Goal: Information Seeking & Learning: Learn about a topic

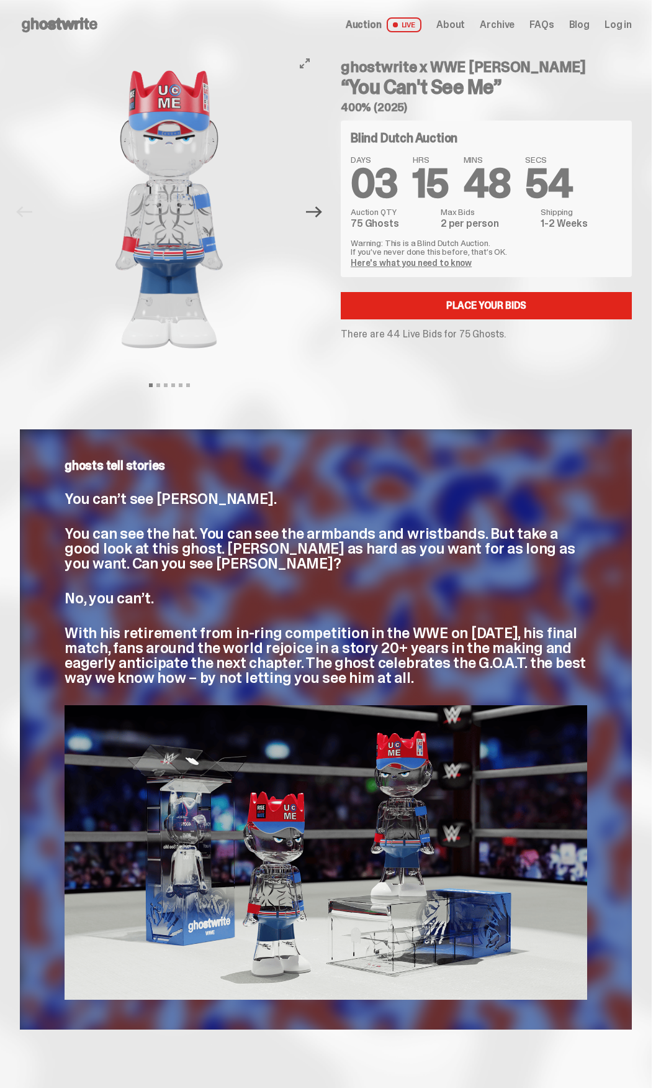
click at [317, 219] on icon "Next" at bounding box center [314, 212] width 16 height 16
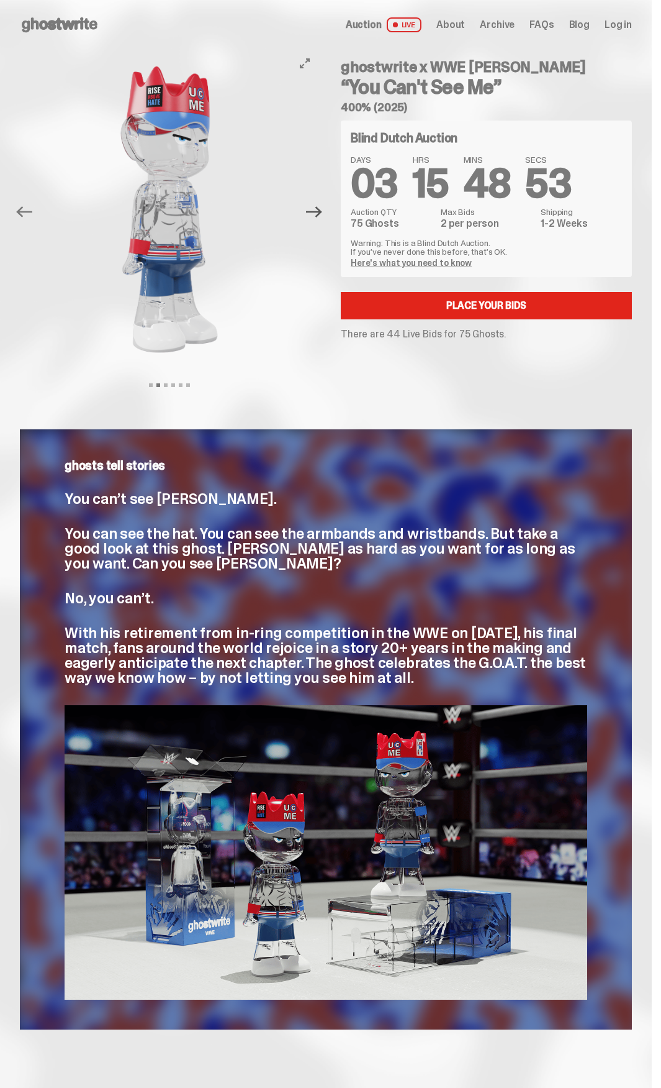
click at [317, 219] on icon "Next" at bounding box center [314, 212] width 16 height 16
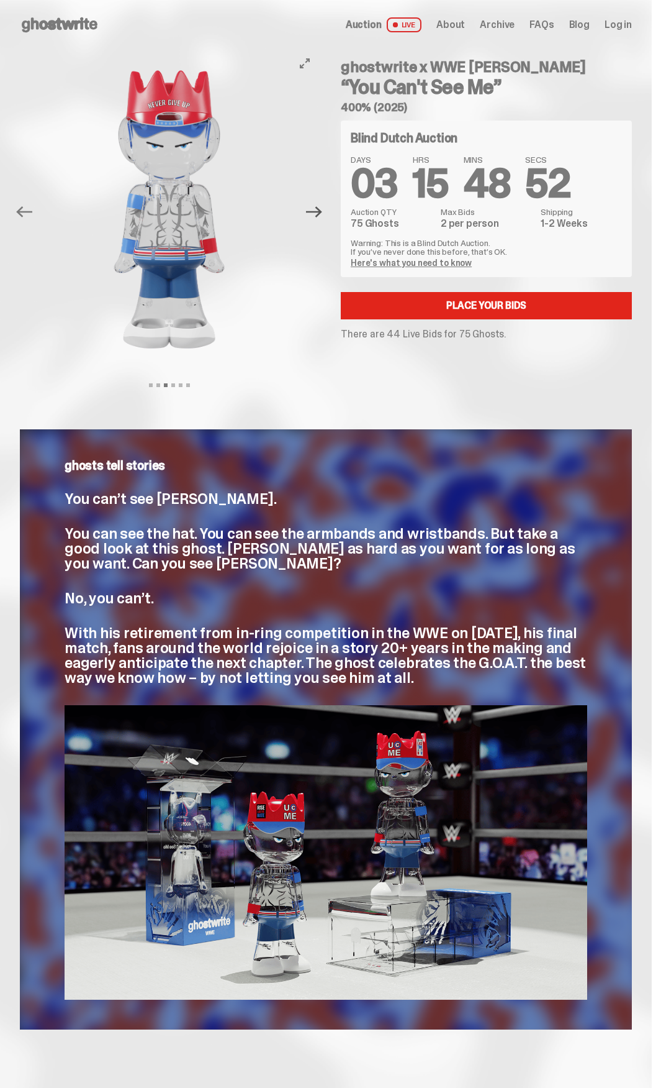
click at [317, 219] on icon "Next" at bounding box center [314, 212] width 16 height 16
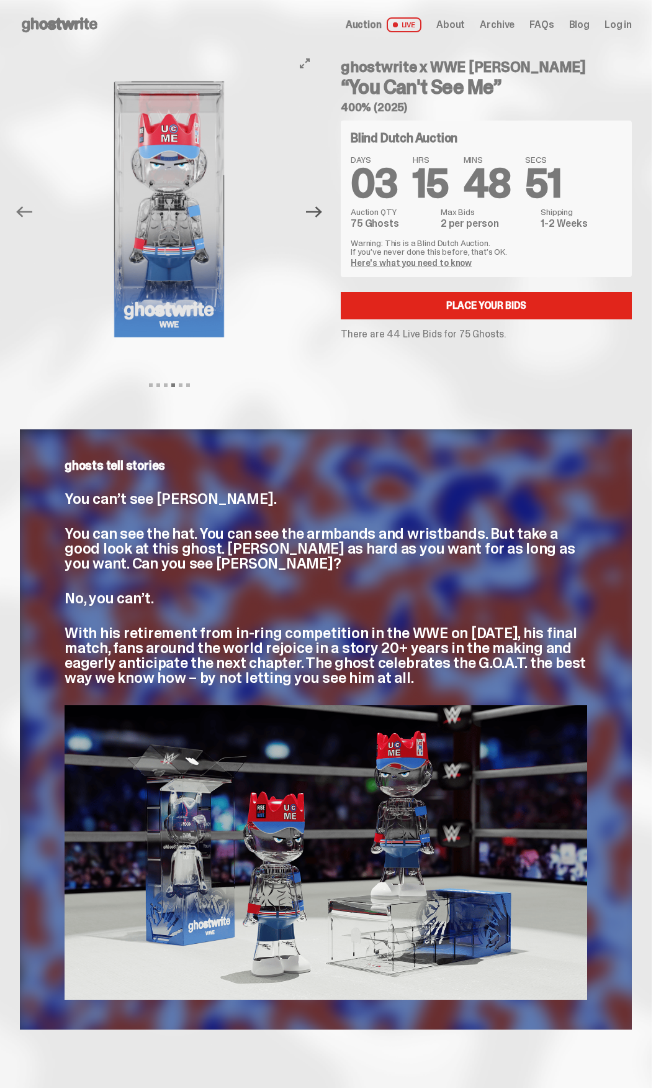
click at [317, 218] on icon "Next" at bounding box center [314, 212] width 16 height 16
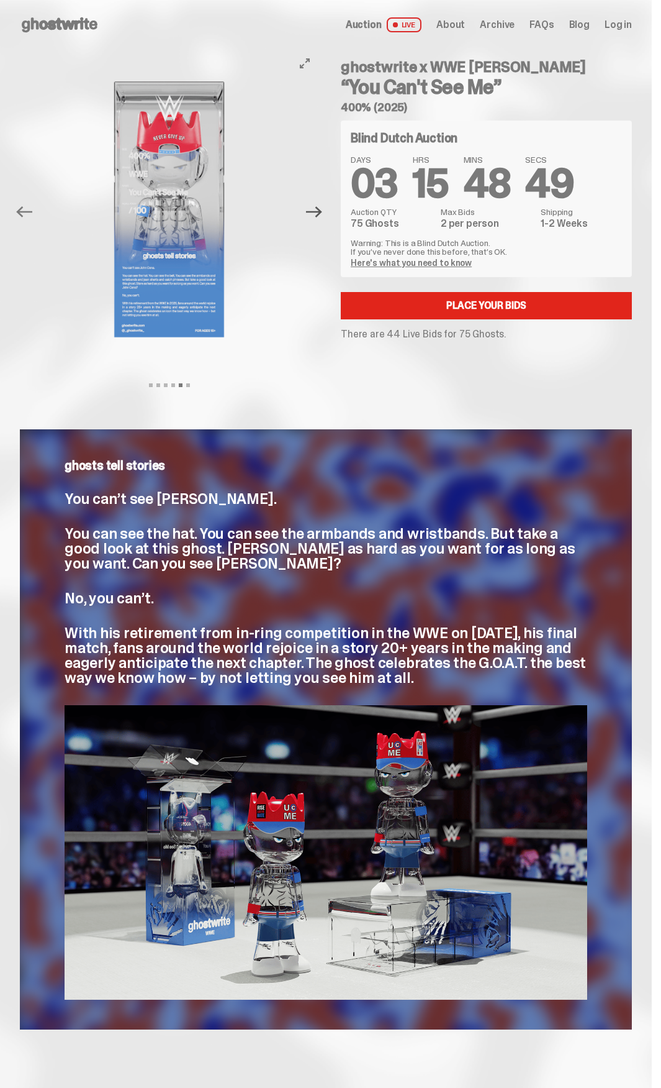
click at [317, 218] on icon "Next" at bounding box center [314, 212] width 16 height 16
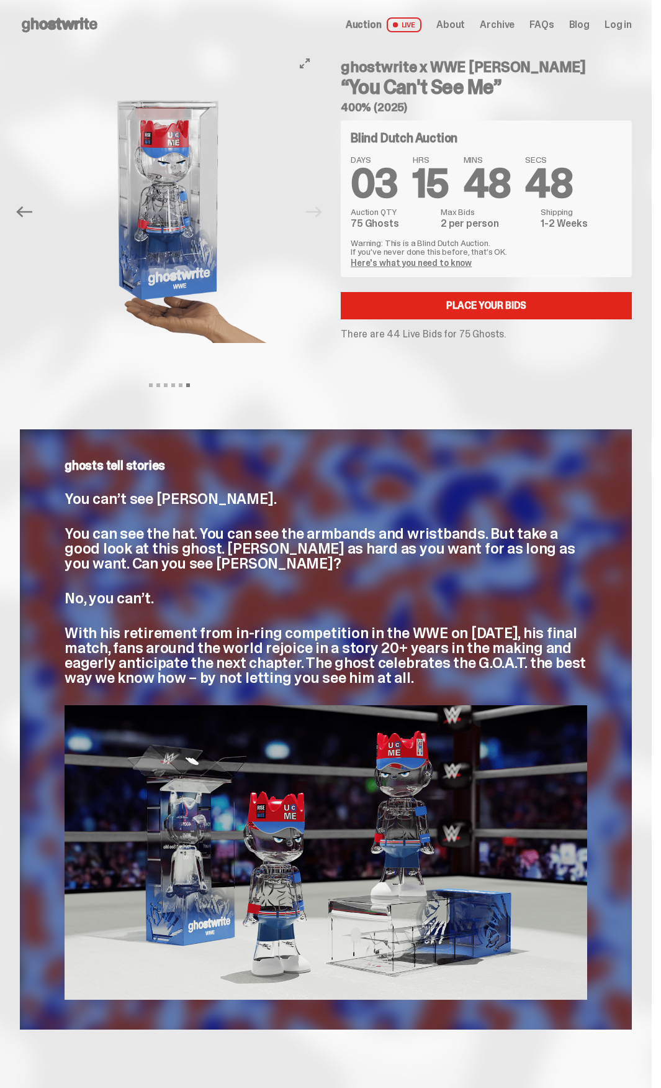
click at [317, 218] on div at bounding box center [169, 209] width 299 height 319
click at [437, 262] on link "Here's what you need to know" at bounding box center [411, 262] width 121 height 11
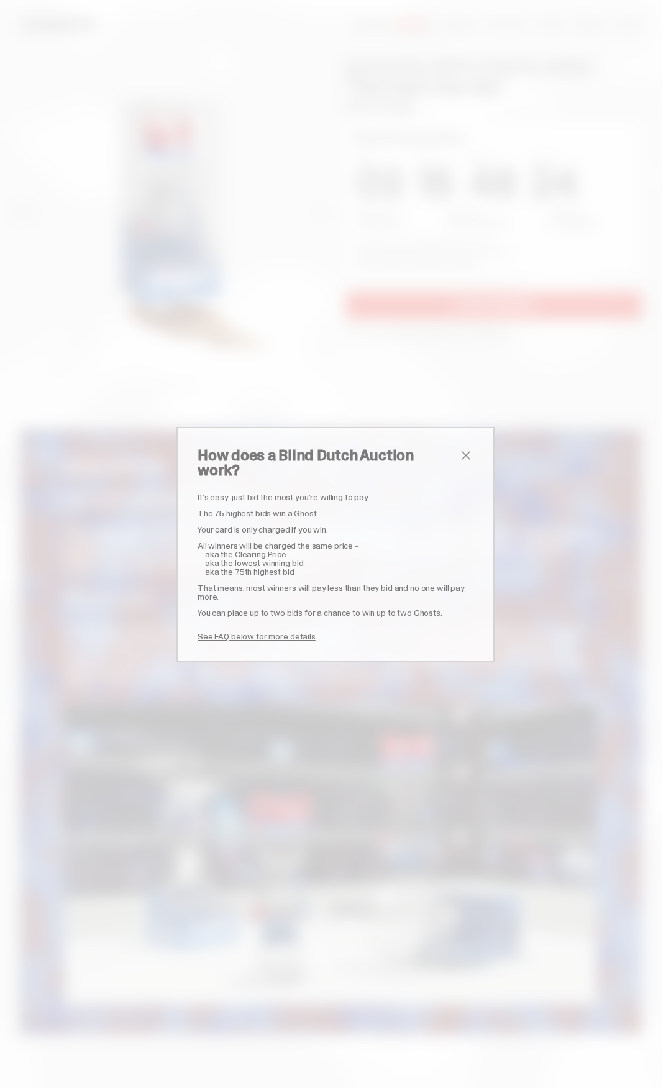
click at [460, 456] on span "close" at bounding box center [465, 455] width 15 height 15
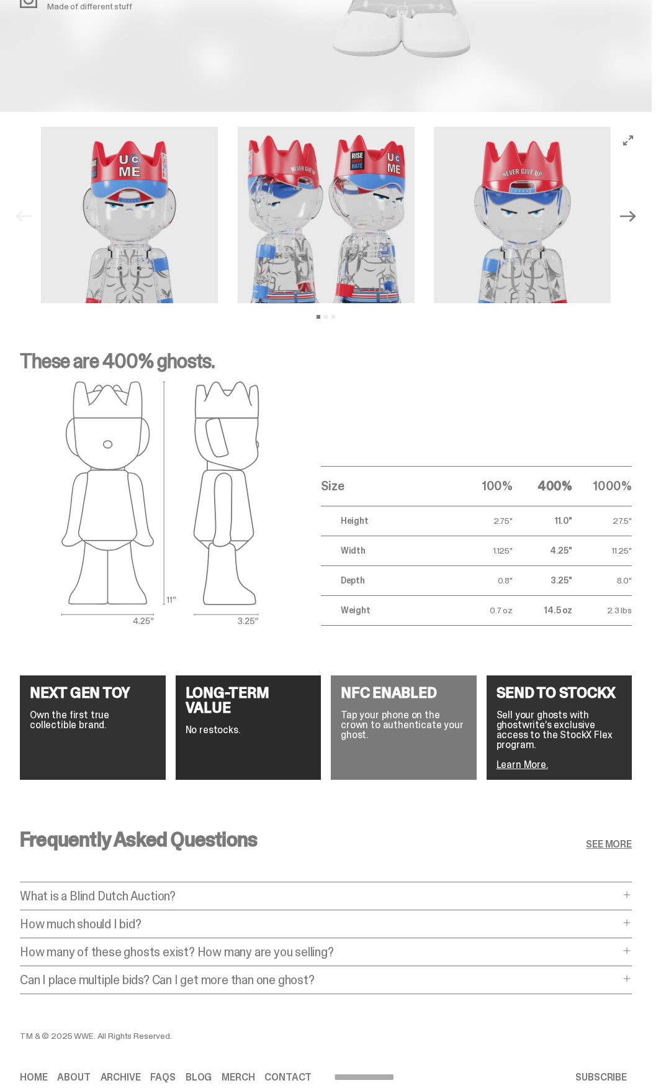
scroll to position [1519, 0]
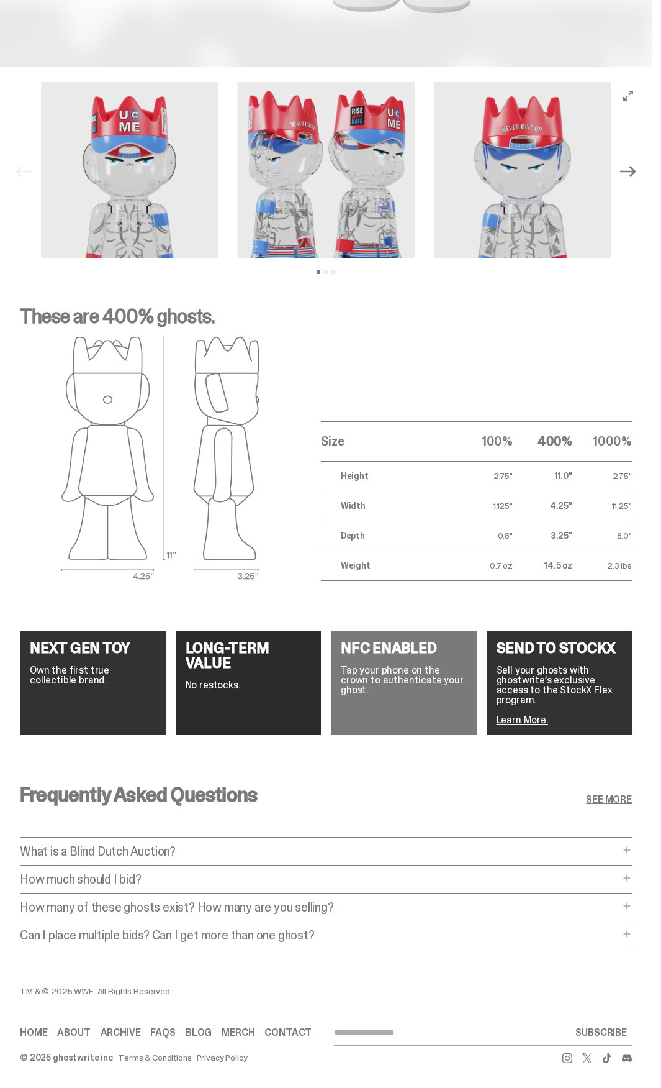
click at [378, 845] on p "What is a Blind Dutch Auction?" at bounding box center [320, 851] width 600 height 12
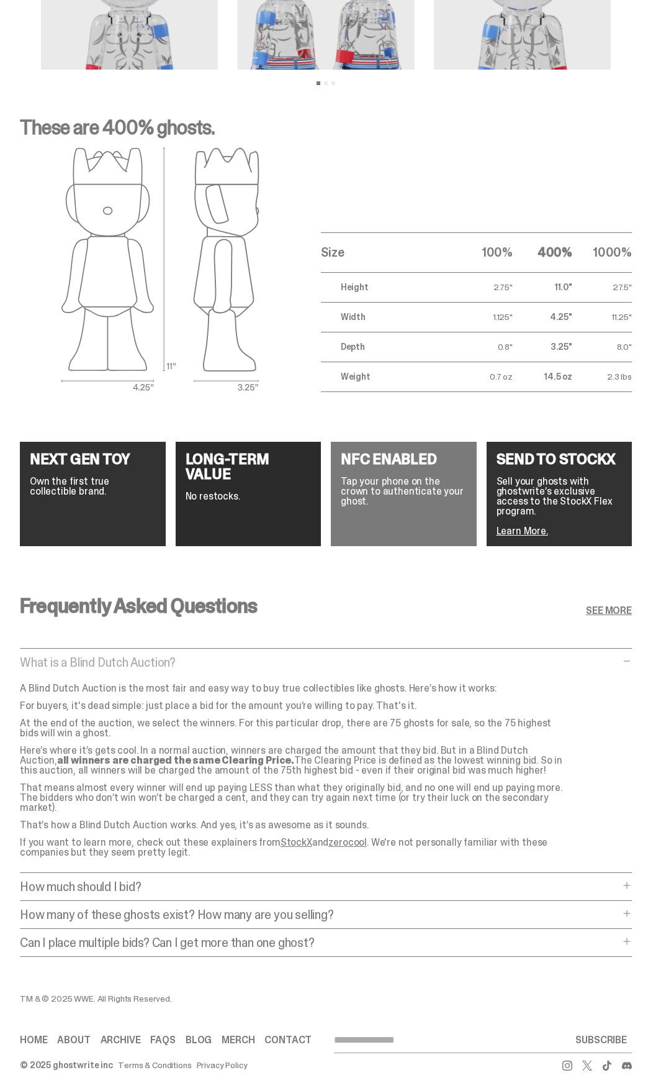
scroll to position [1705, 0]
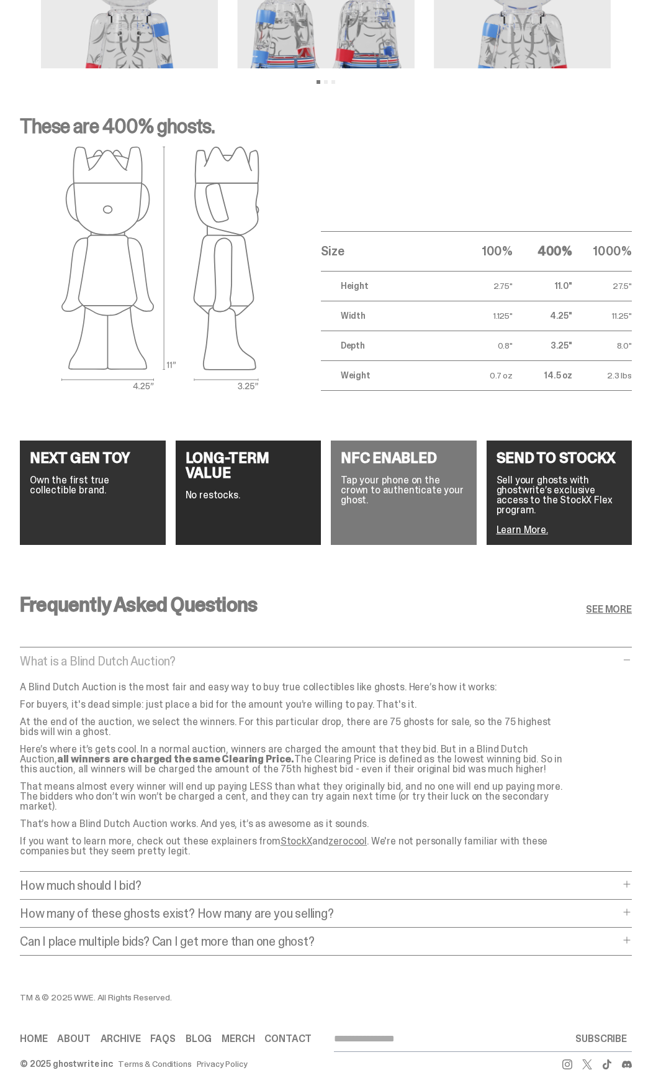
drag, startPoint x: 233, startPoint y: 646, endPoint x: 440, endPoint y: 628, distance: 207.6
click at [442, 624] on div "Frequently Asked Questions SEE MORE" at bounding box center [326, 616] width 612 height 45
click at [257, 879] on p "How much should I bid?" at bounding box center [320, 885] width 600 height 12
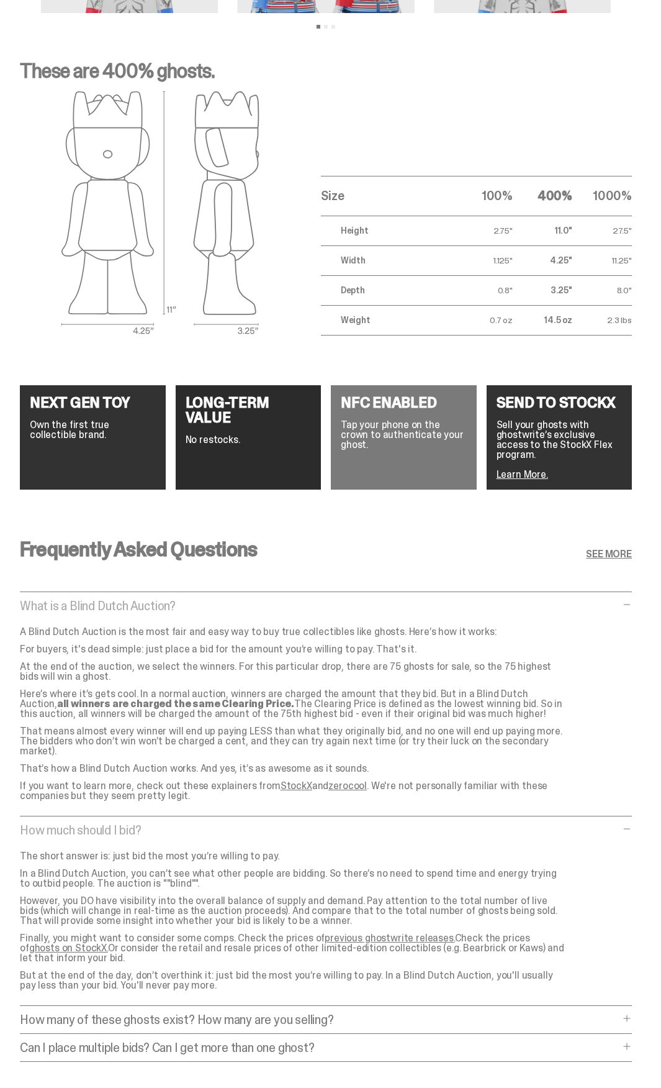
scroll to position [1867, 0]
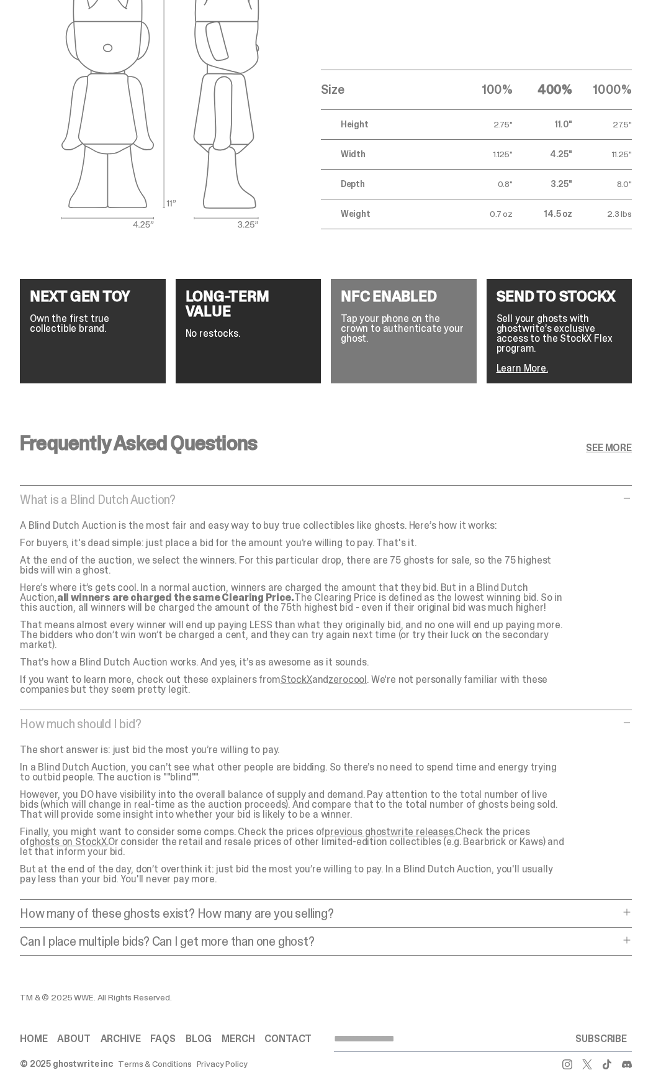
click at [330, 907] on p "How many of these ghosts exist? How many are you selling?" at bounding box center [320, 913] width 600 height 12
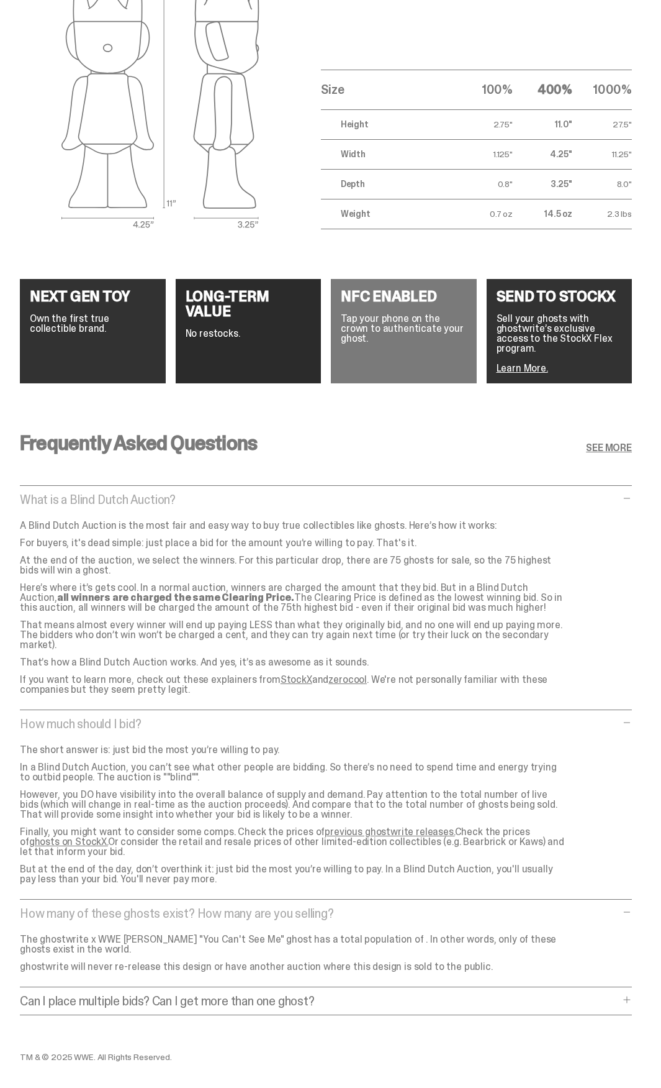
scroll to position [1927, 0]
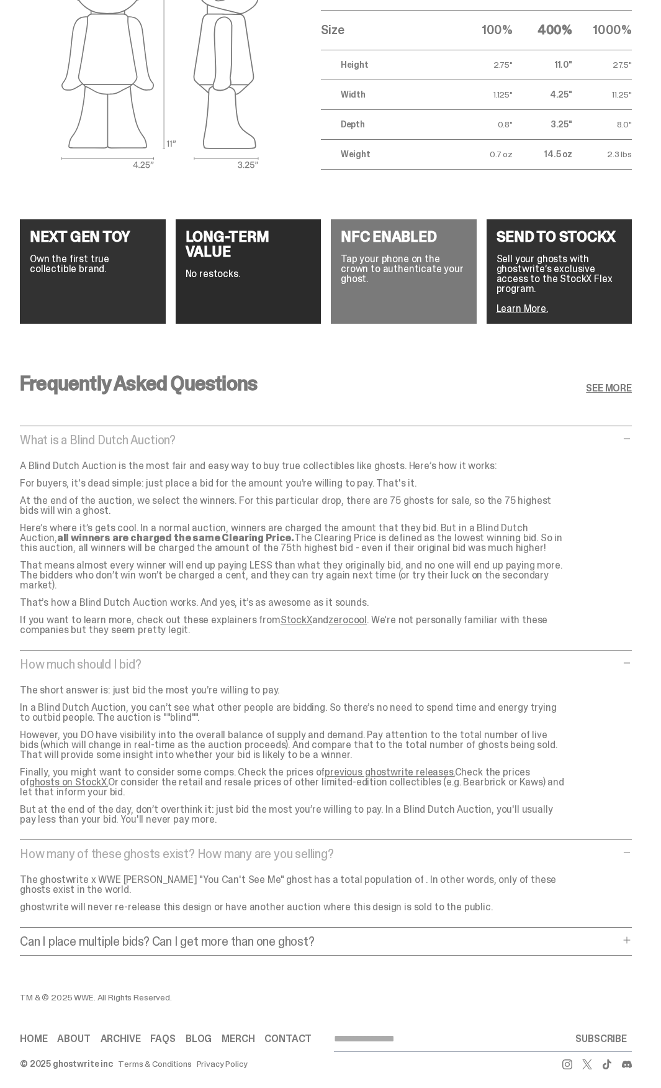
click at [325, 935] on p "Can I place multiple bids? Can I get more than one ghost?" at bounding box center [320, 941] width 600 height 12
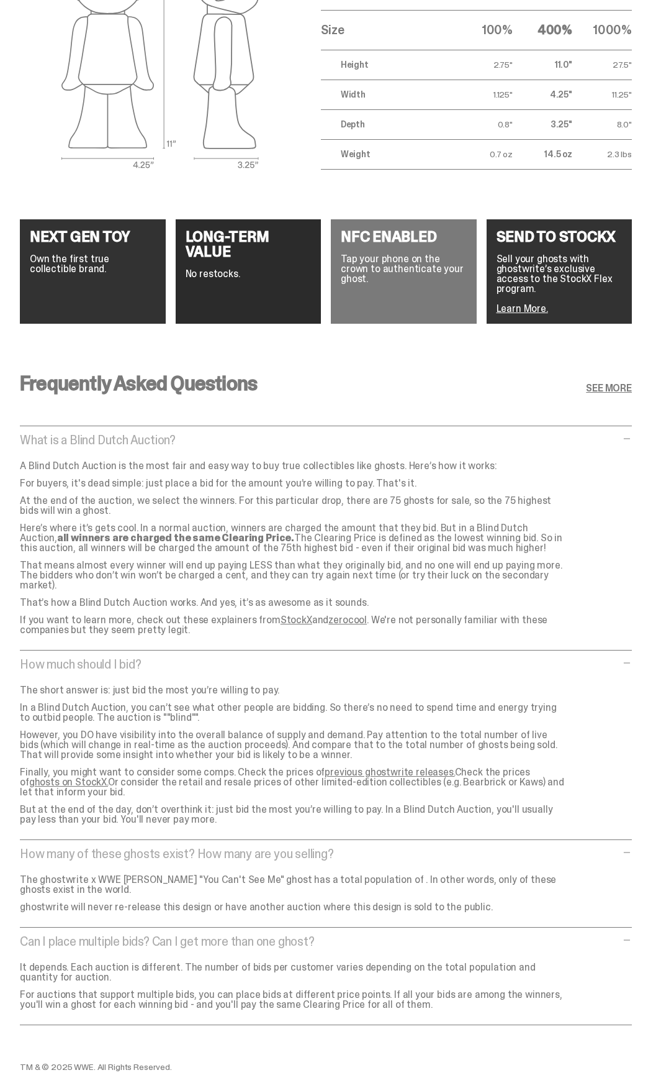
click at [380, 765] on link "previous ghostwrite releases." at bounding box center [390, 771] width 130 height 13
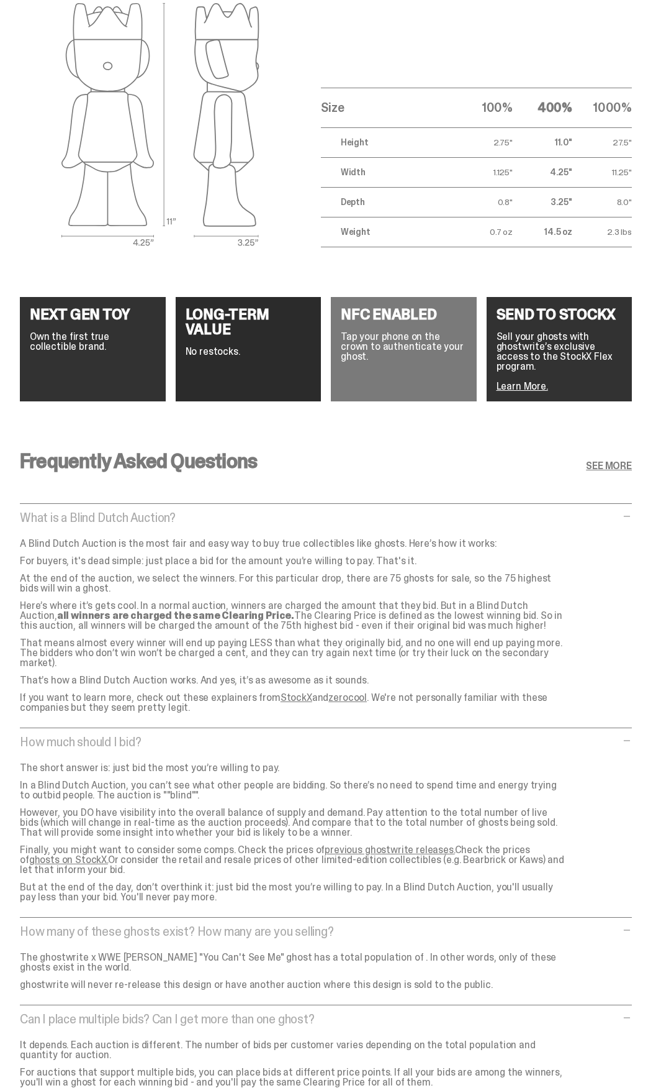
scroll to position [1996, 0]
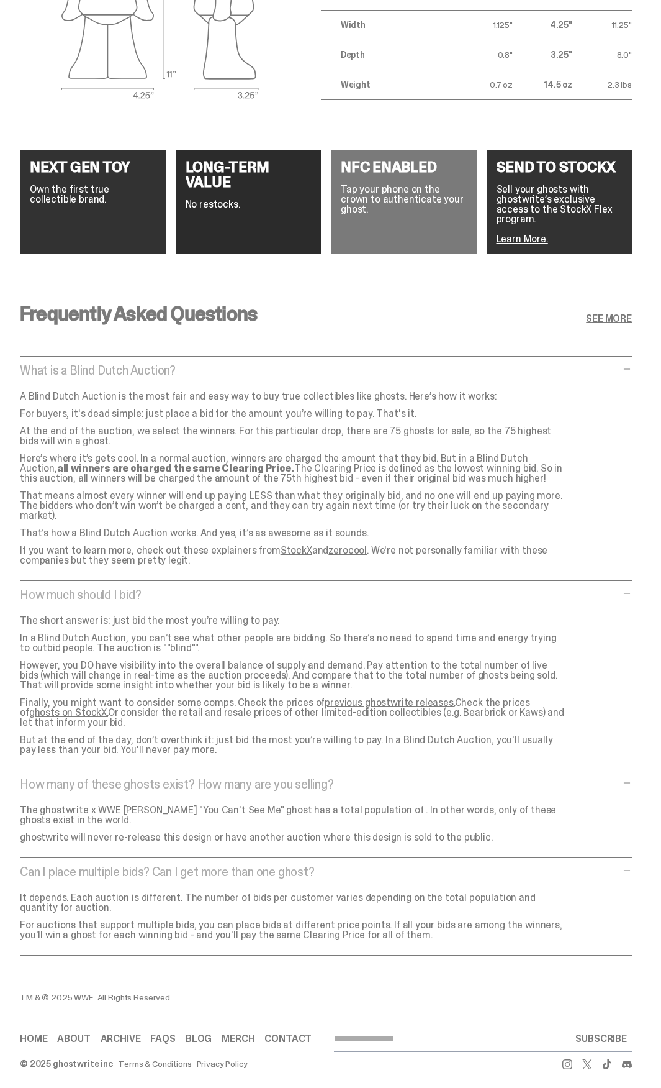
click at [371, 696] on link "previous ghostwrite releases." at bounding box center [390, 702] width 130 height 13
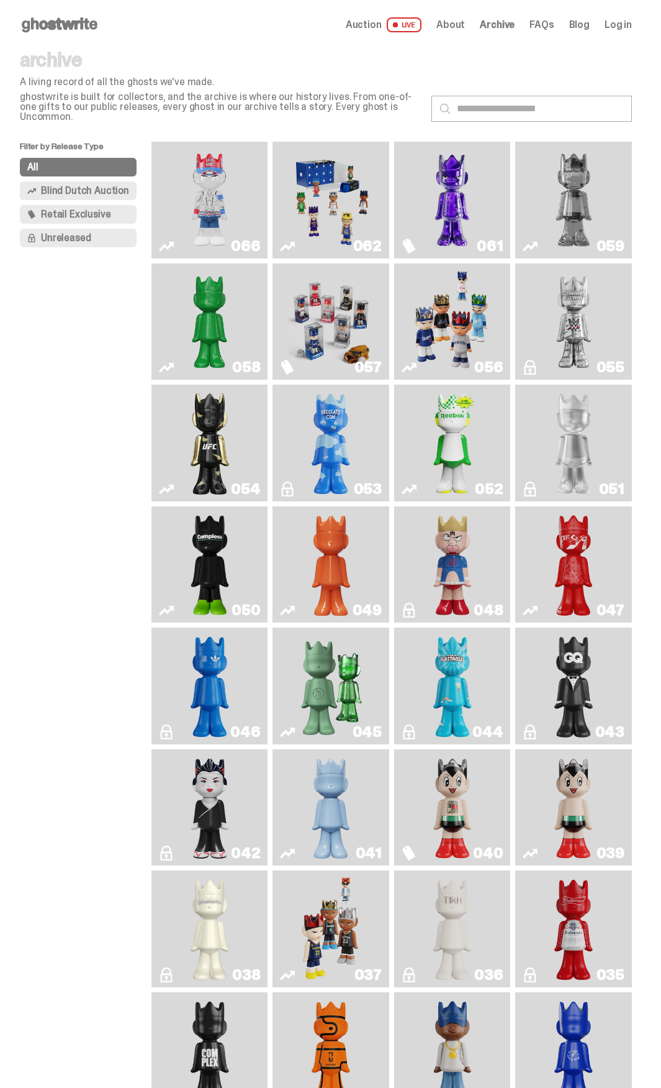
drag, startPoint x: 0, startPoint y: 0, endPoint x: 27, endPoint y: 510, distance: 510.6
click at [202, 183] on img "You Can't See Me" at bounding box center [209, 200] width 85 height 107
click at [326, 179] on img "Game Face (2025)" at bounding box center [331, 200] width 85 height 107
click at [468, 179] on img "Fantasy" at bounding box center [452, 200] width 85 height 107
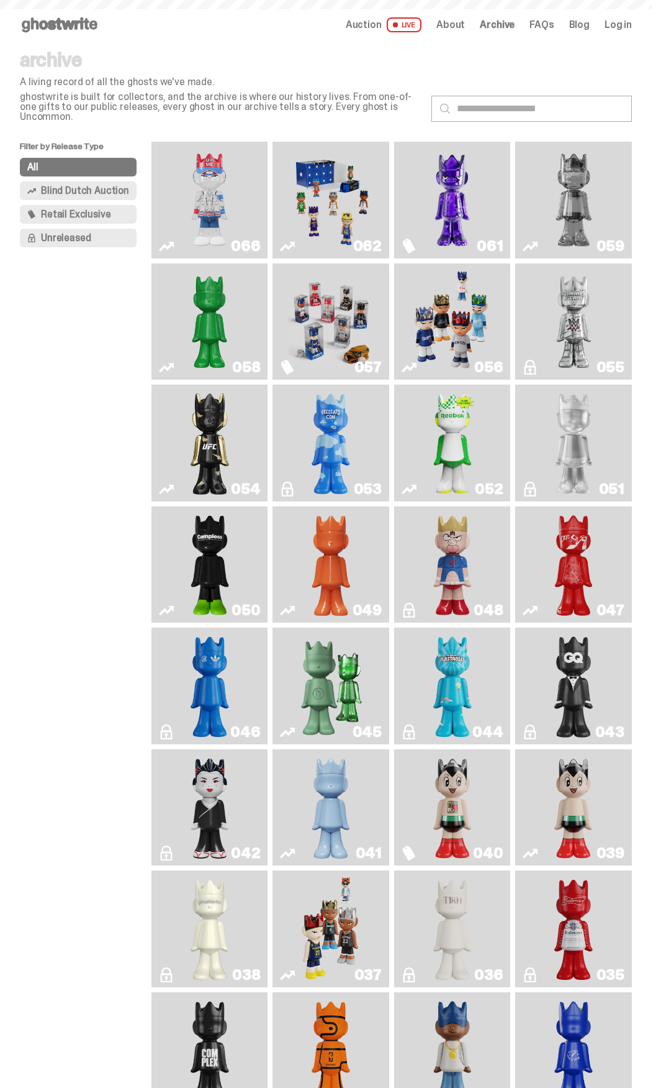
click at [590, 179] on img "Two" at bounding box center [574, 200] width 85 height 107
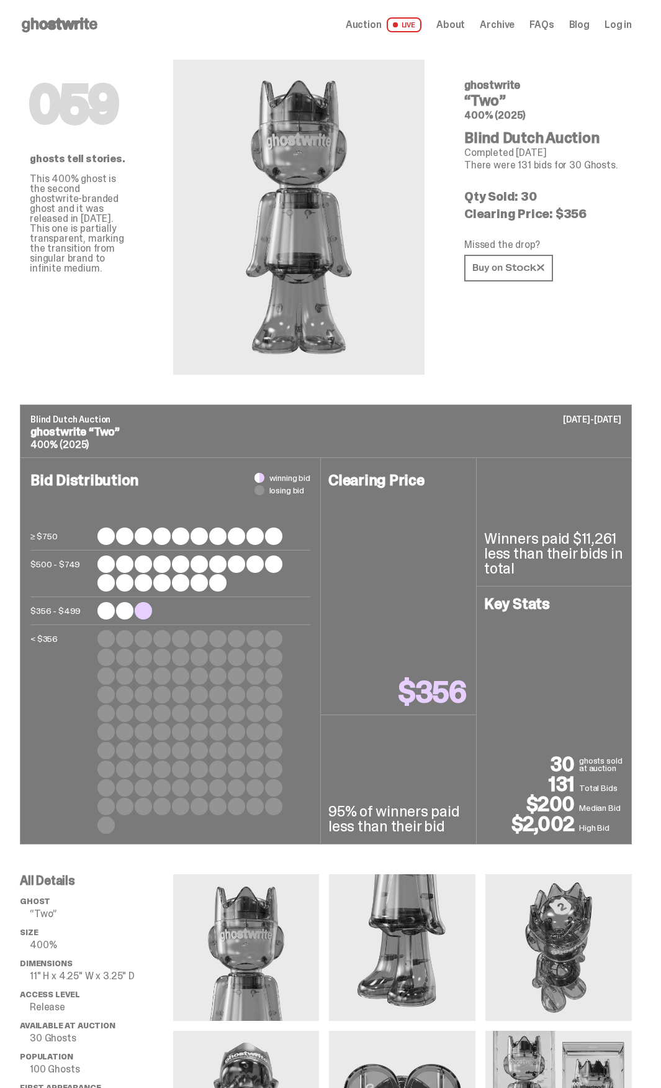
drag, startPoint x: 525, startPoint y: 312, endPoint x: 530, endPoint y: 307, distance: 7.5
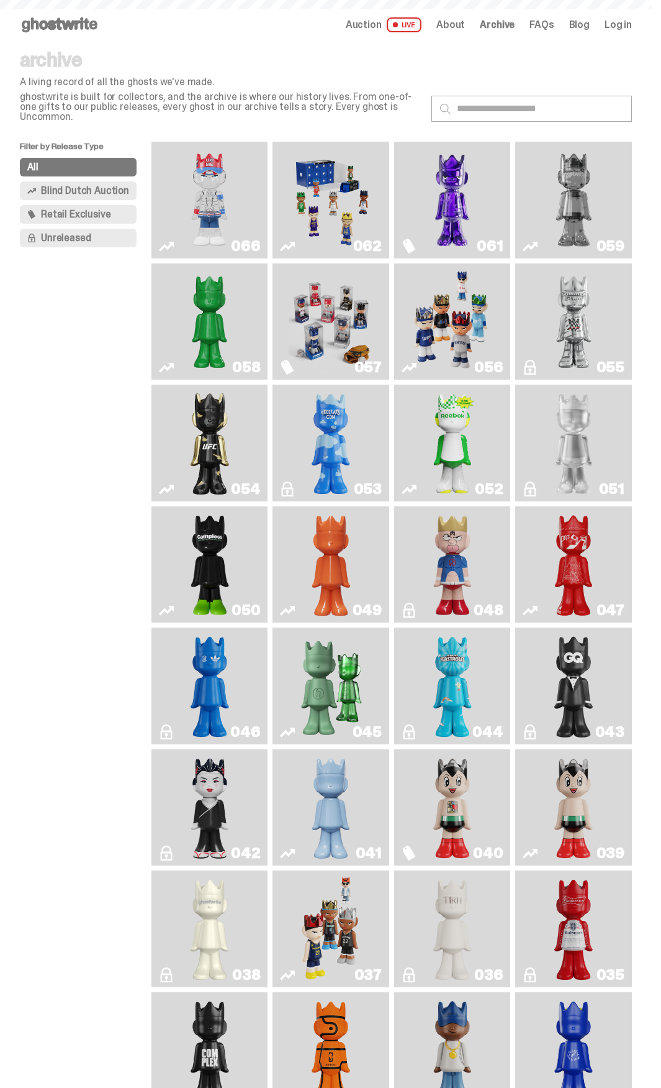
click at [216, 304] on img "Schrödinger's ghost: Sunday Green" at bounding box center [209, 321] width 85 height 107
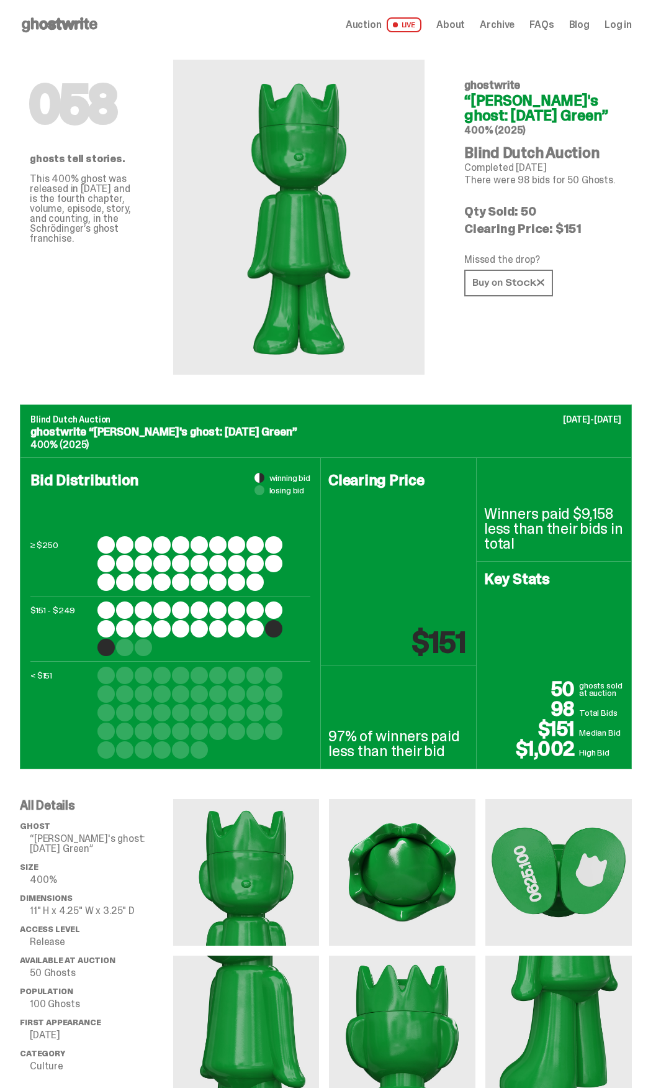
drag, startPoint x: 511, startPoint y: 332, endPoint x: 510, endPoint y: 325, distance: 6.2
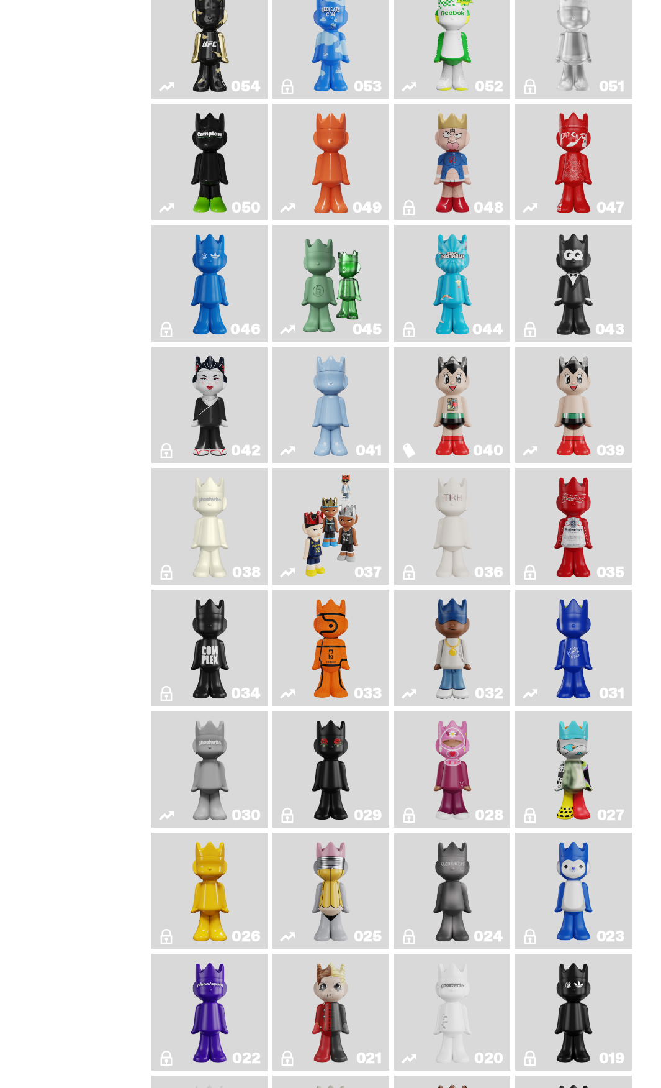
scroll to position [435, 0]
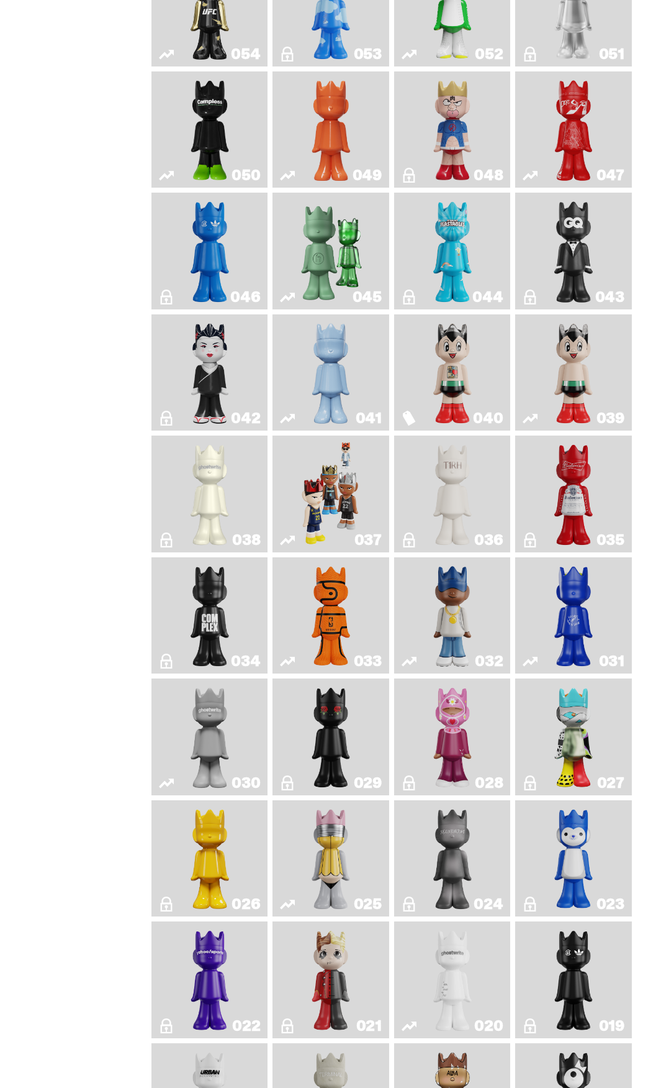
click at [217, 368] on img "Sei Less" at bounding box center [210, 372] width 46 height 107
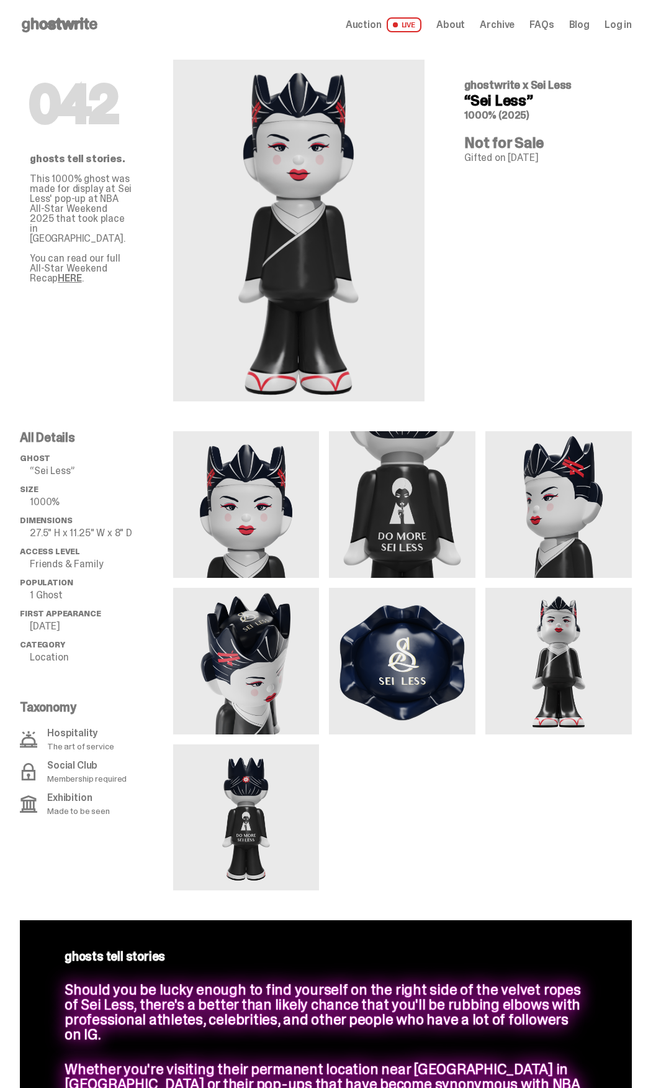
drag, startPoint x: 491, startPoint y: 354, endPoint x: 500, endPoint y: 347, distance: 11.6
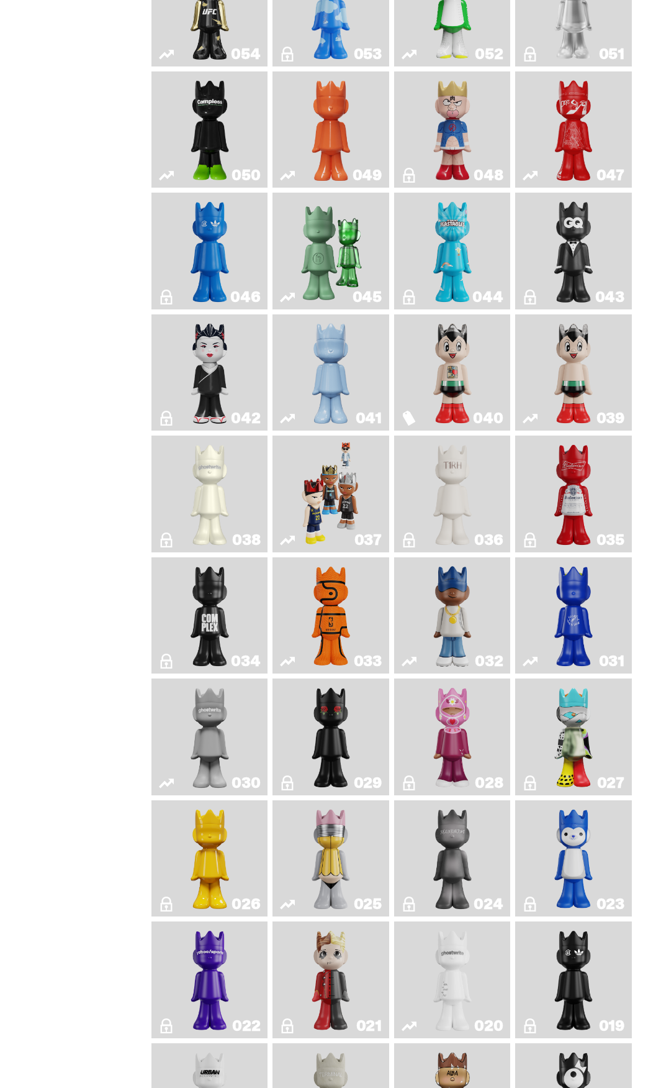
drag, startPoint x: 566, startPoint y: 402, endPoint x: 569, endPoint y: 381, distance: 21.3
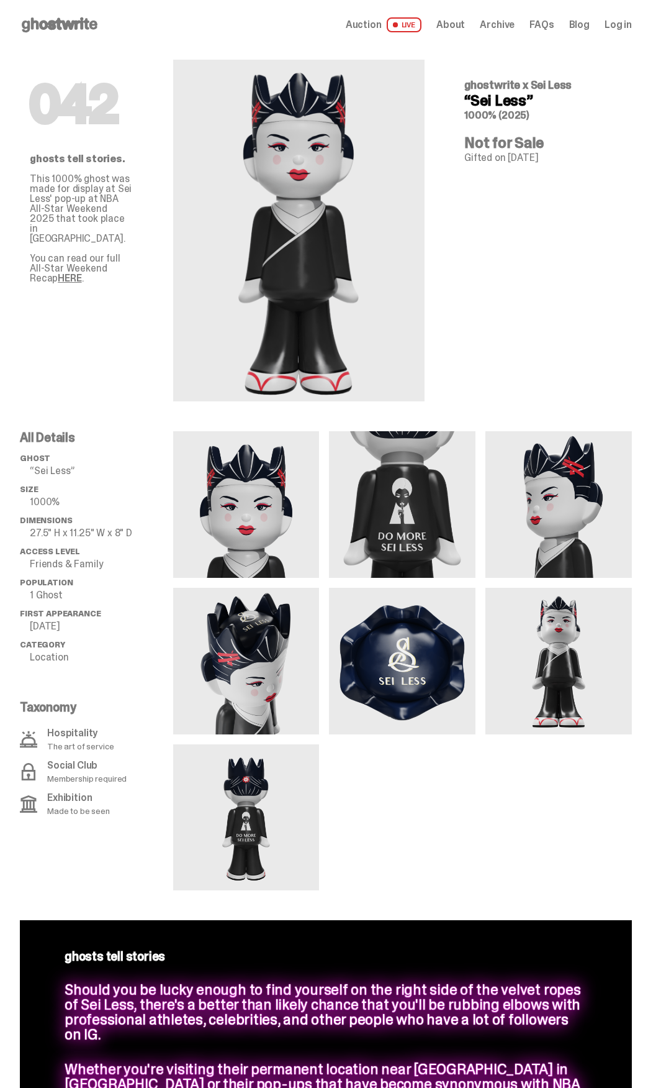
drag, startPoint x: 519, startPoint y: 364, endPoint x: 528, endPoint y: 356, distance: 11.9
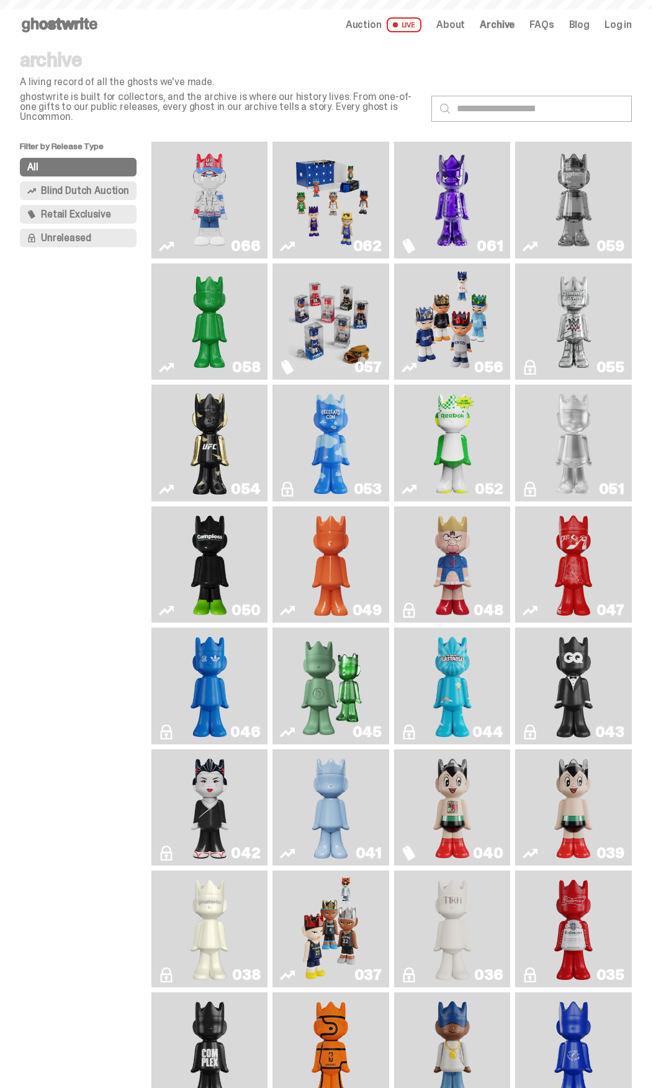
scroll to position [435, 0]
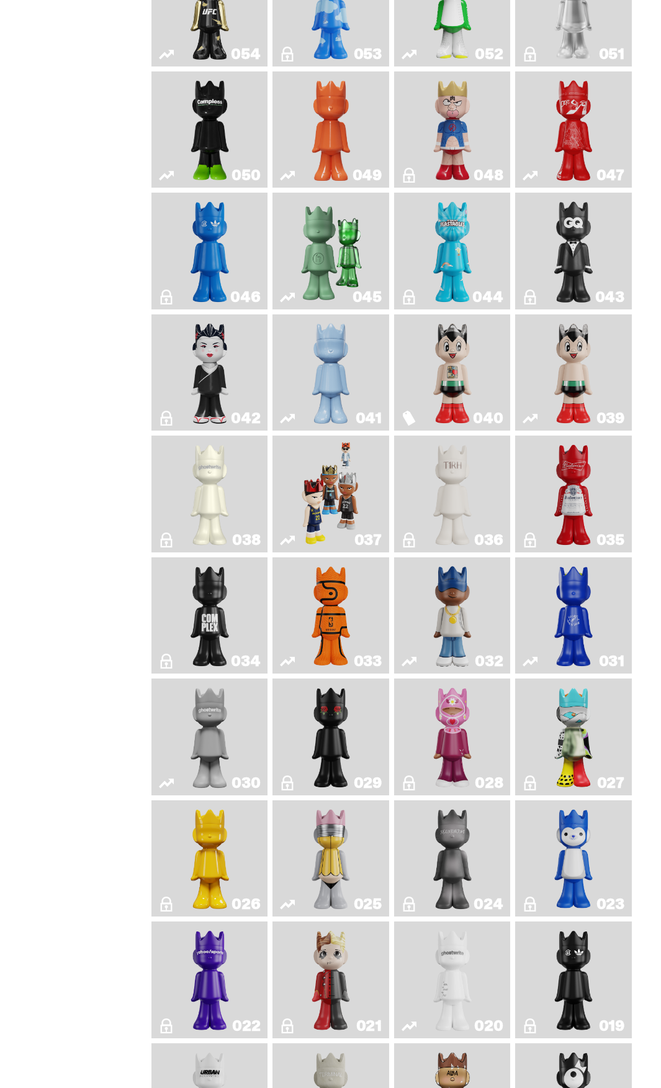
click at [609, 225] on link "043" at bounding box center [574, 251] width 102 height 107
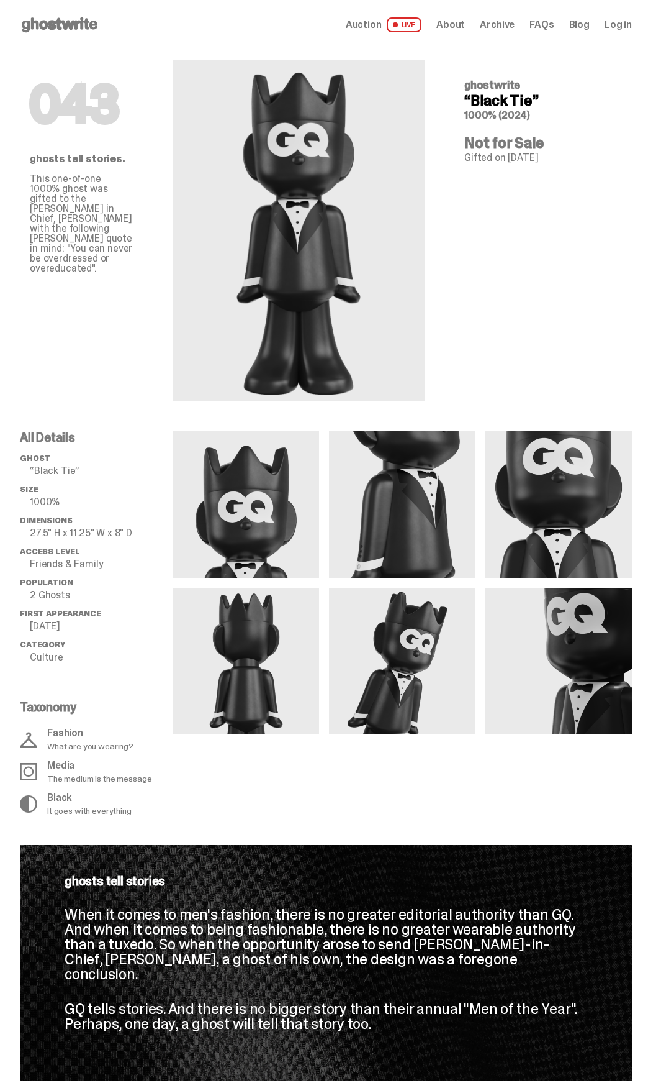
drag, startPoint x: 579, startPoint y: 236, endPoint x: 606, endPoint y: 226, distance: 27.9
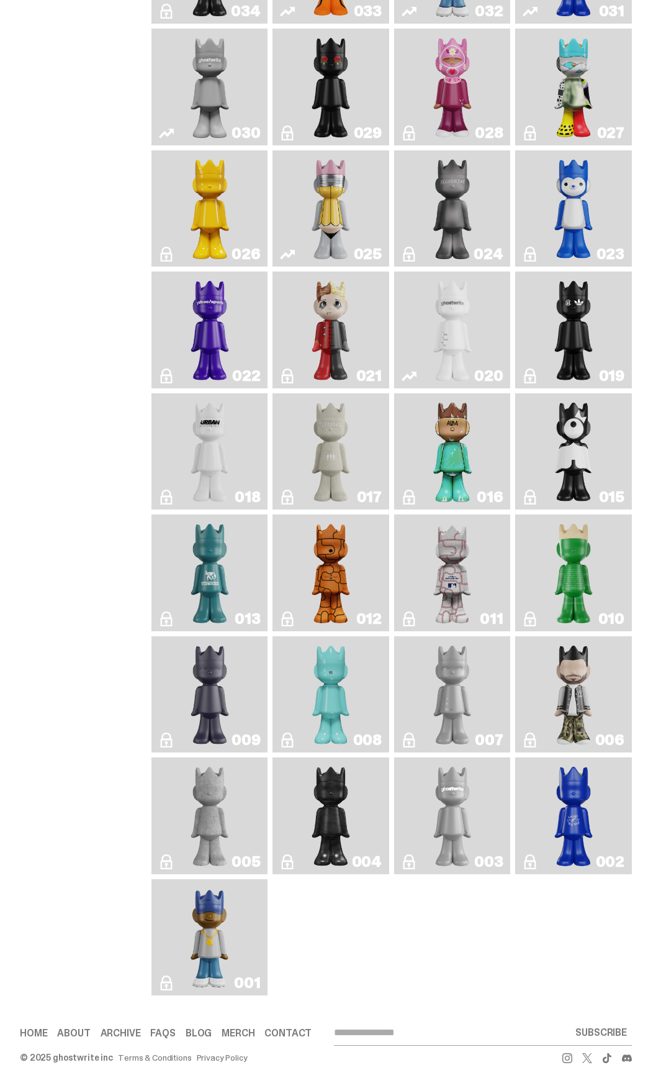
scroll to position [1131, 0]
click at [222, 920] on img "Eastside Golf" at bounding box center [209, 937] width 45 height 107
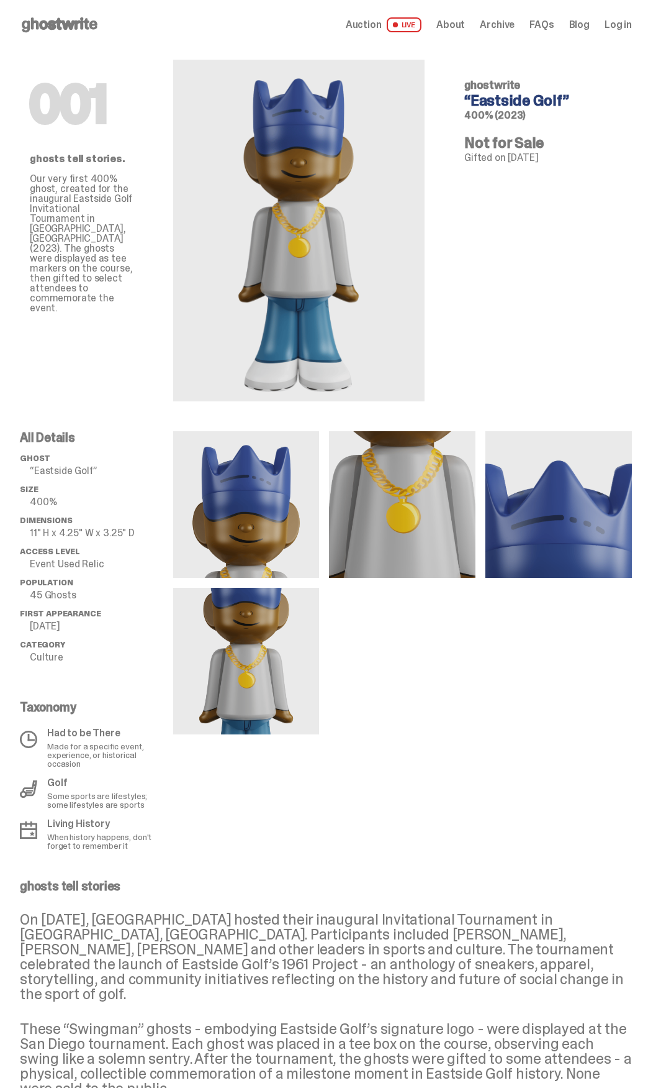
drag, startPoint x: 481, startPoint y: 286, endPoint x: 509, endPoint y: 271, distance: 31.1
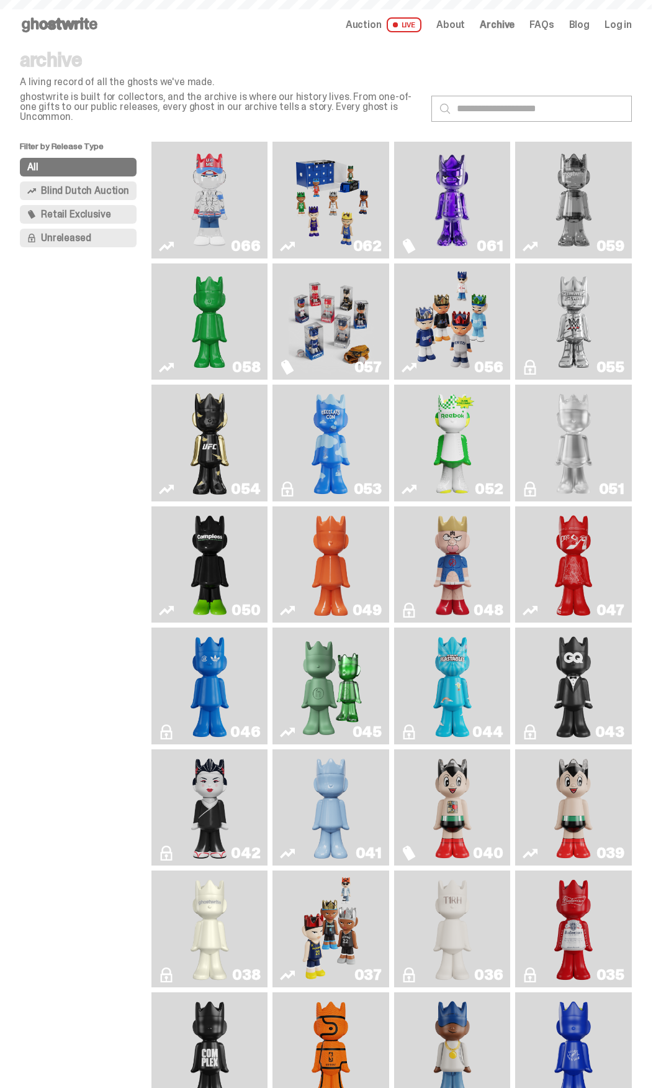
scroll to position [1131, 0]
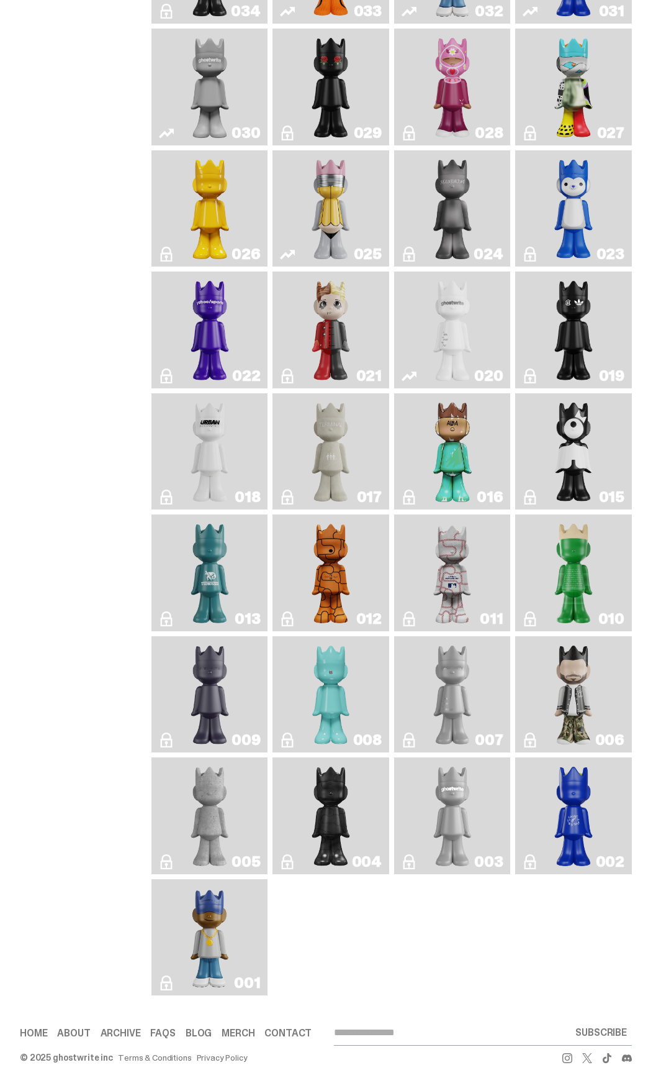
click at [597, 794] on img "Rocky's Matcha" at bounding box center [574, 815] width 46 height 107
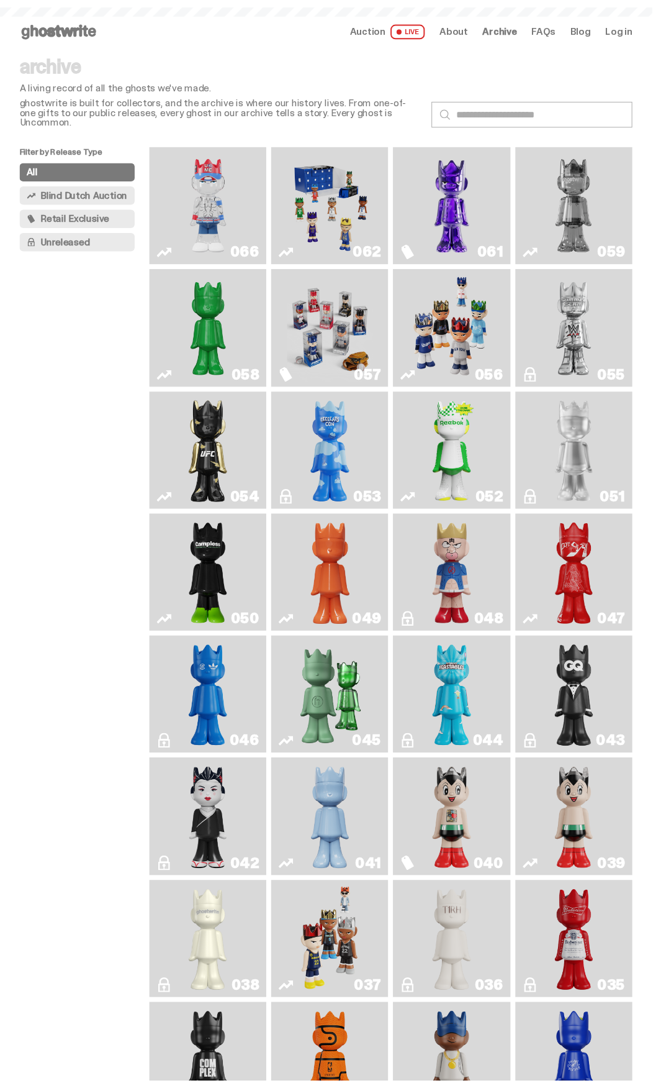
scroll to position [1131, 0]
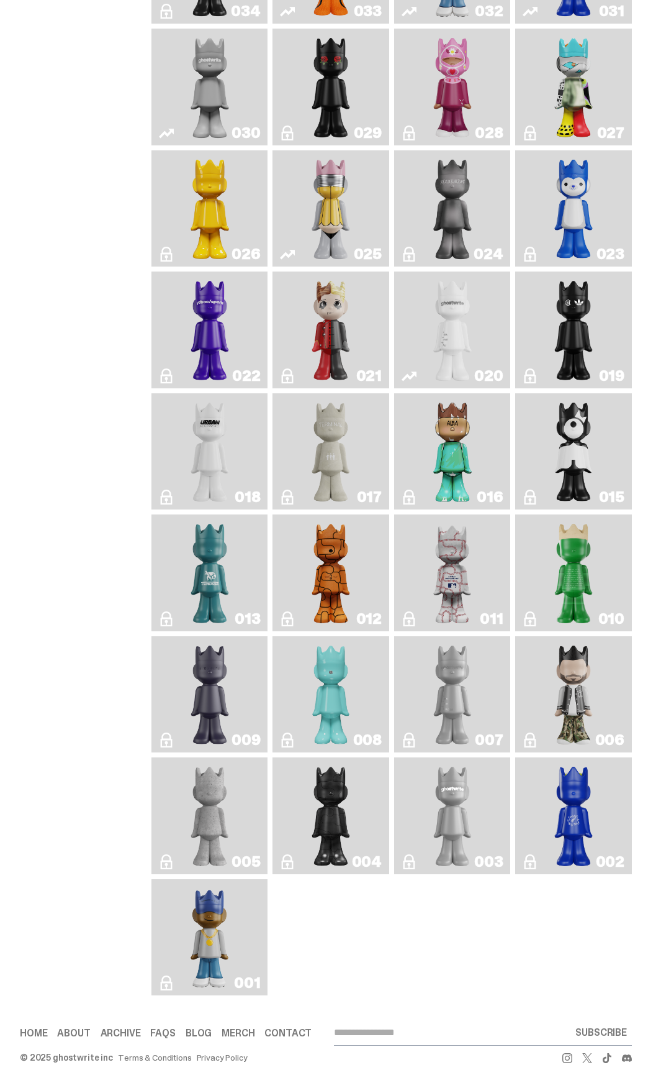
click at [466, 778] on img "ghostwriter" at bounding box center [453, 815] width 46 height 107
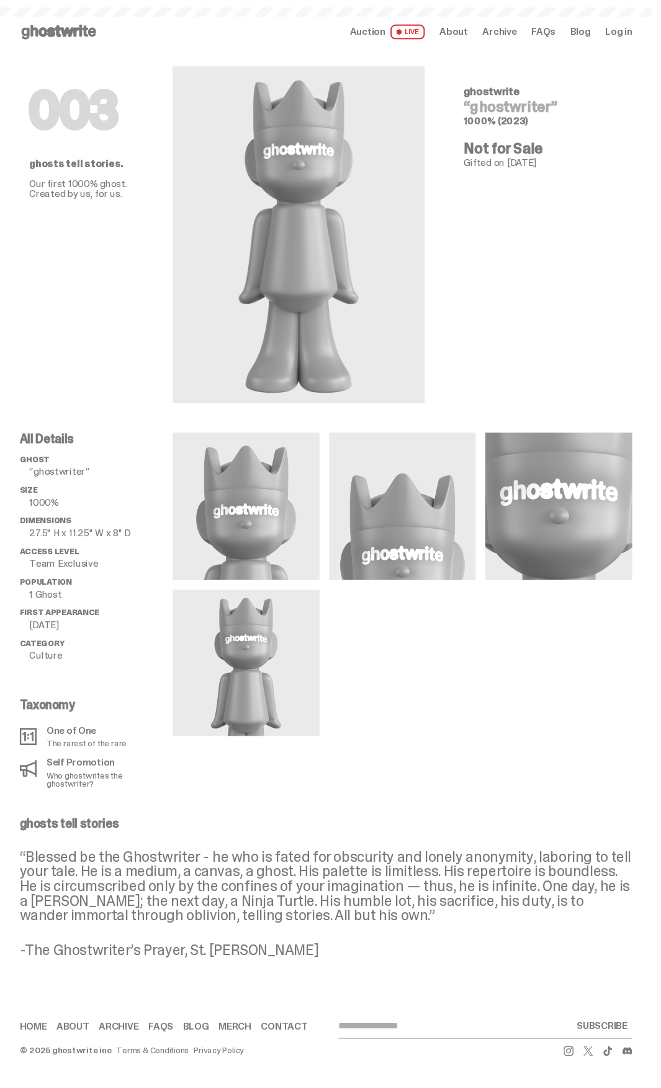
scroll to position [1131, 0]
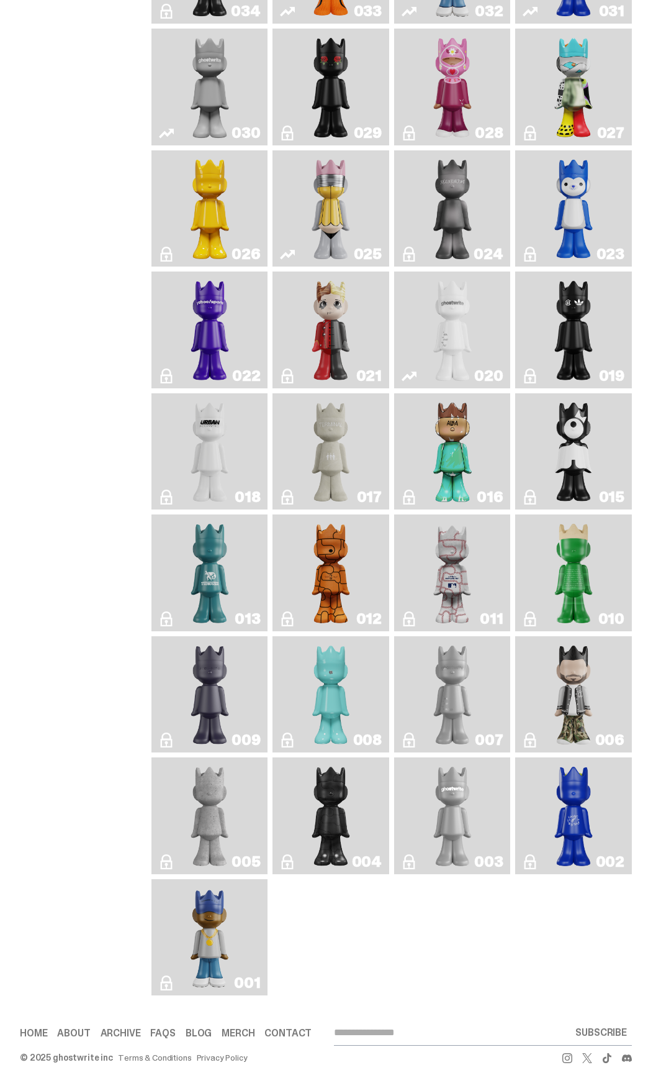
click at [340, 783] on img "Toy Store" at bounding box center [331, 815] width 46 height 107
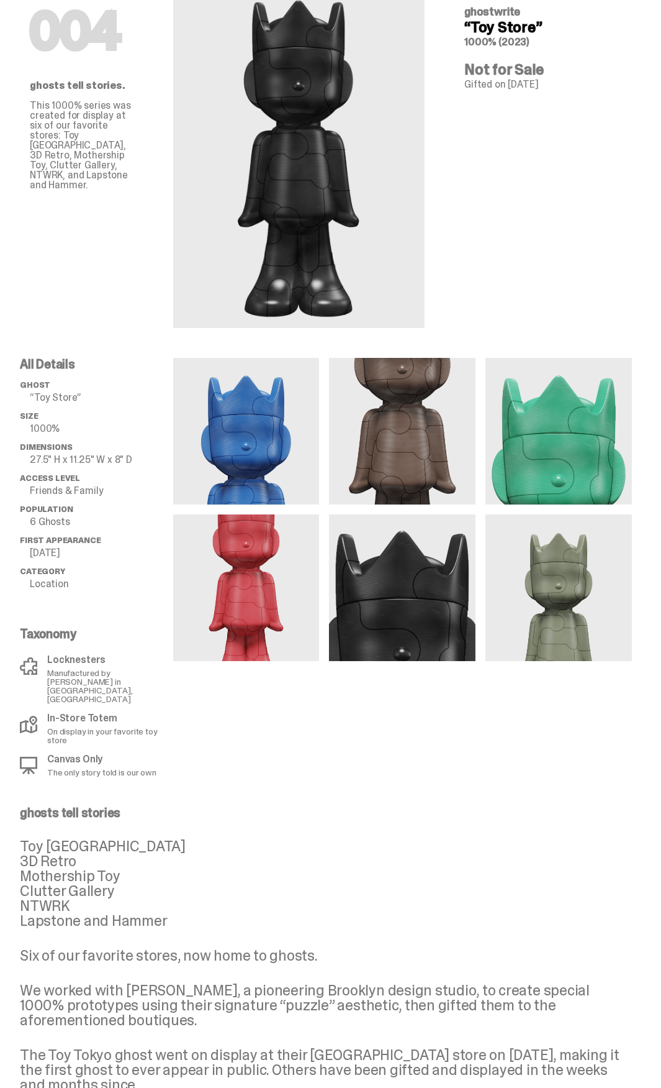
scroll to position [173, 0]
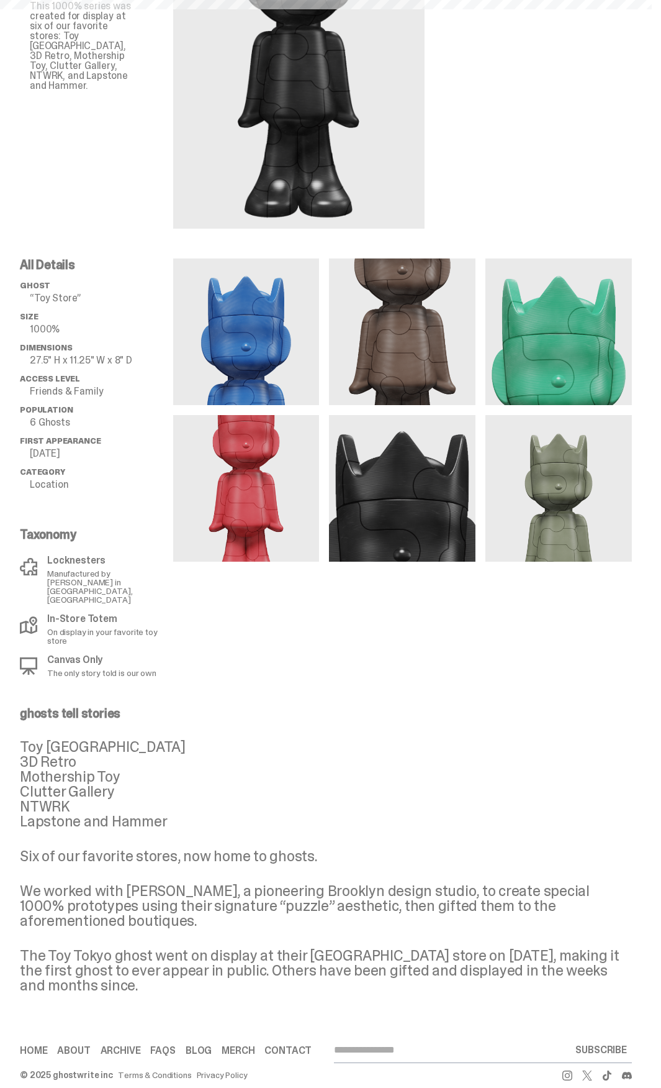
scroll to position [1131, 0]
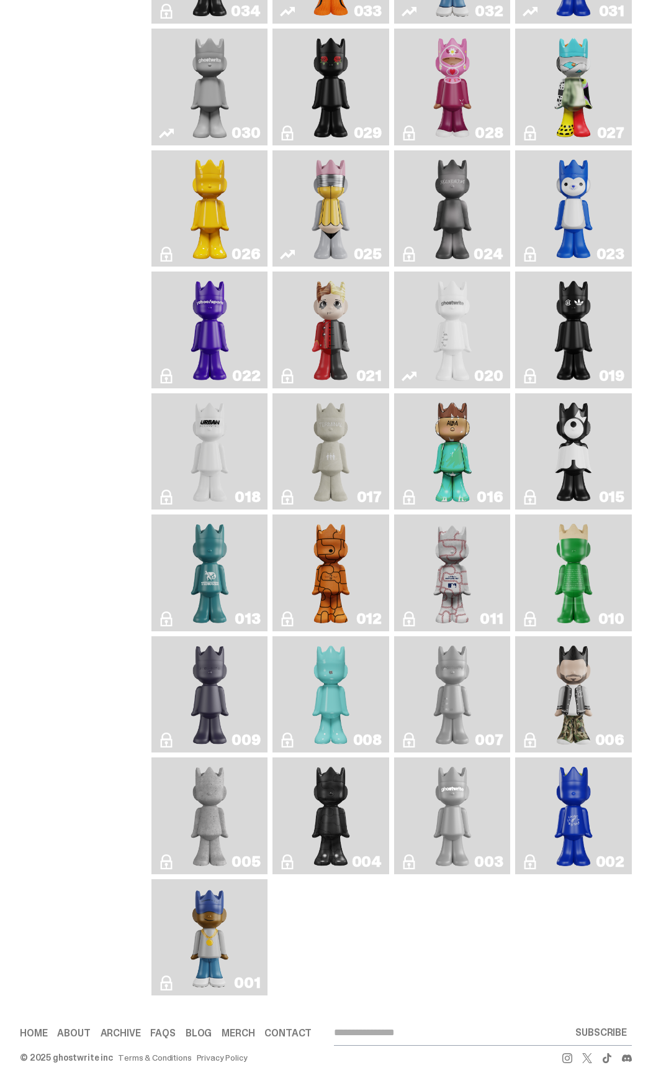
click at [347, 795] on img "Toy Store" at bounding box center [331, 815] width 46 height 107
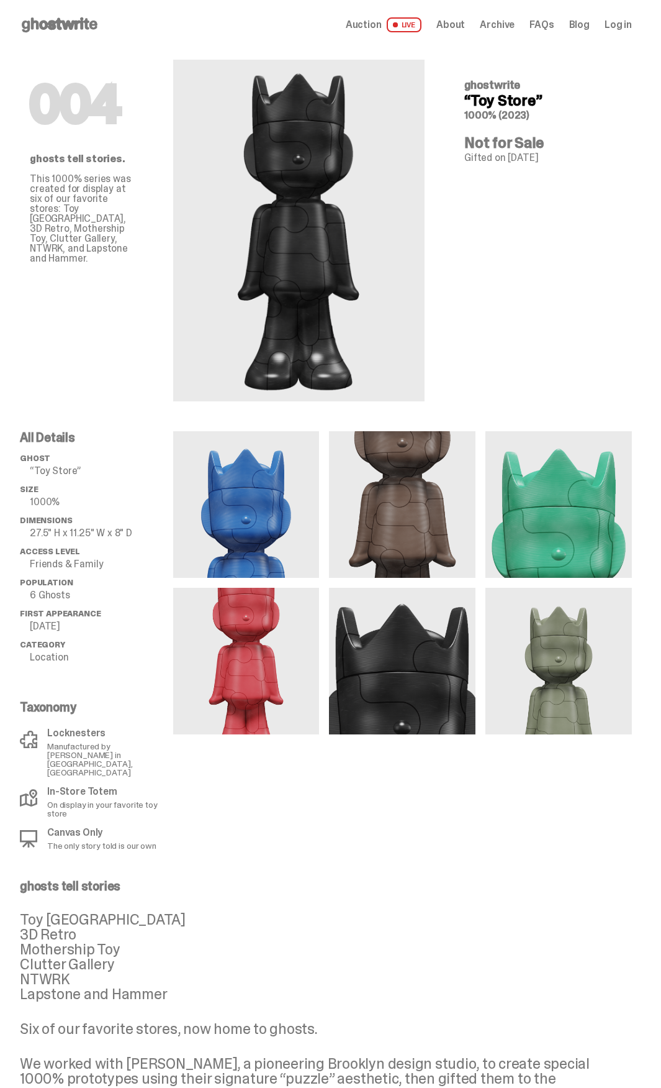
scroll to position [1131, 0]
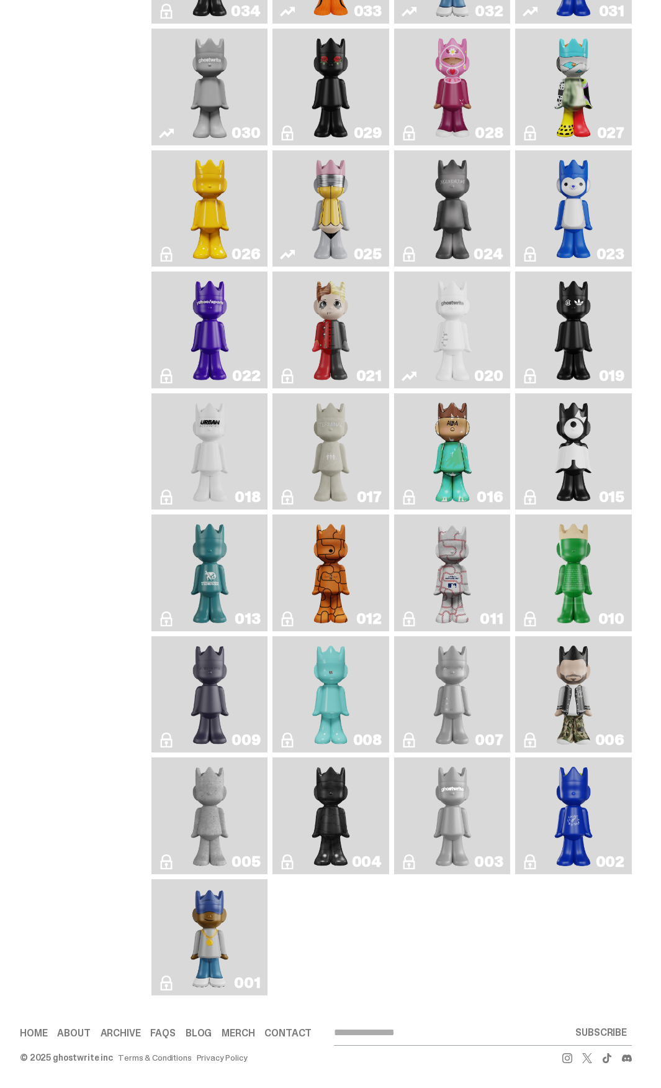
click at [202, 795] on img "Concrete" at bounding box center [210, 815] width 46 height 107
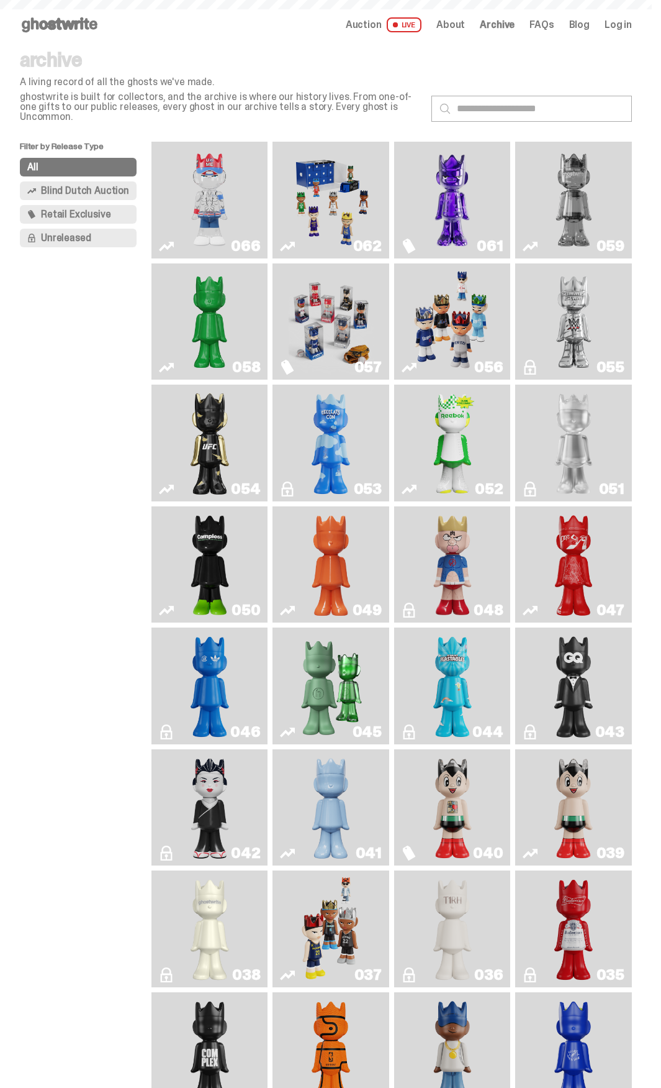
scroll to position [1131, 0]
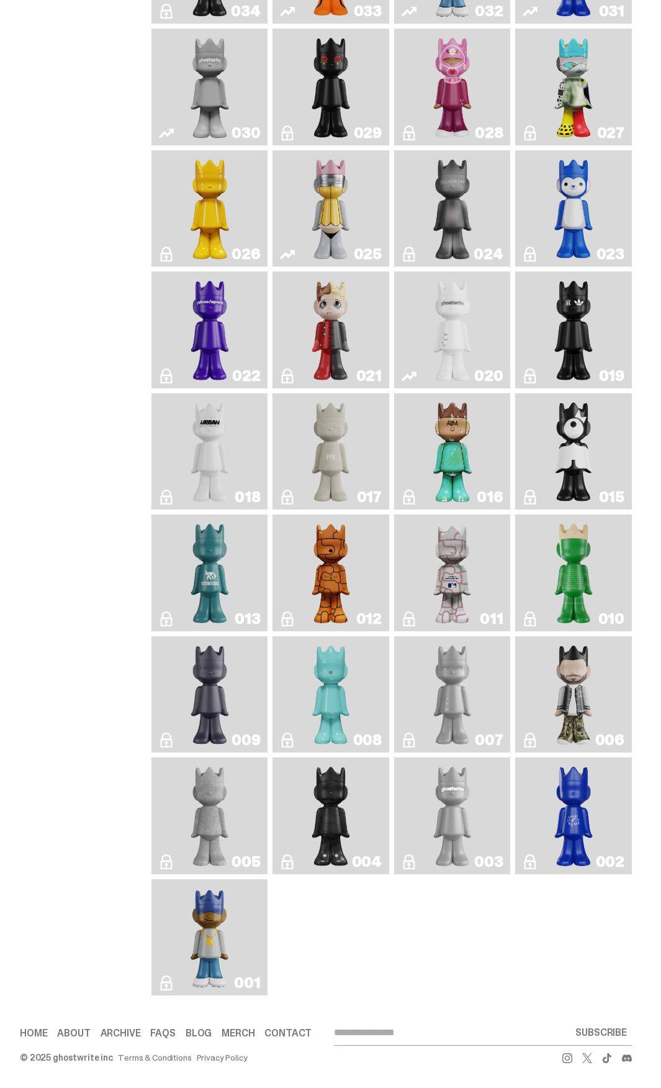
click at [584, 670] on img "Amiri" at bounding box center [574, 694] width 46 height 107
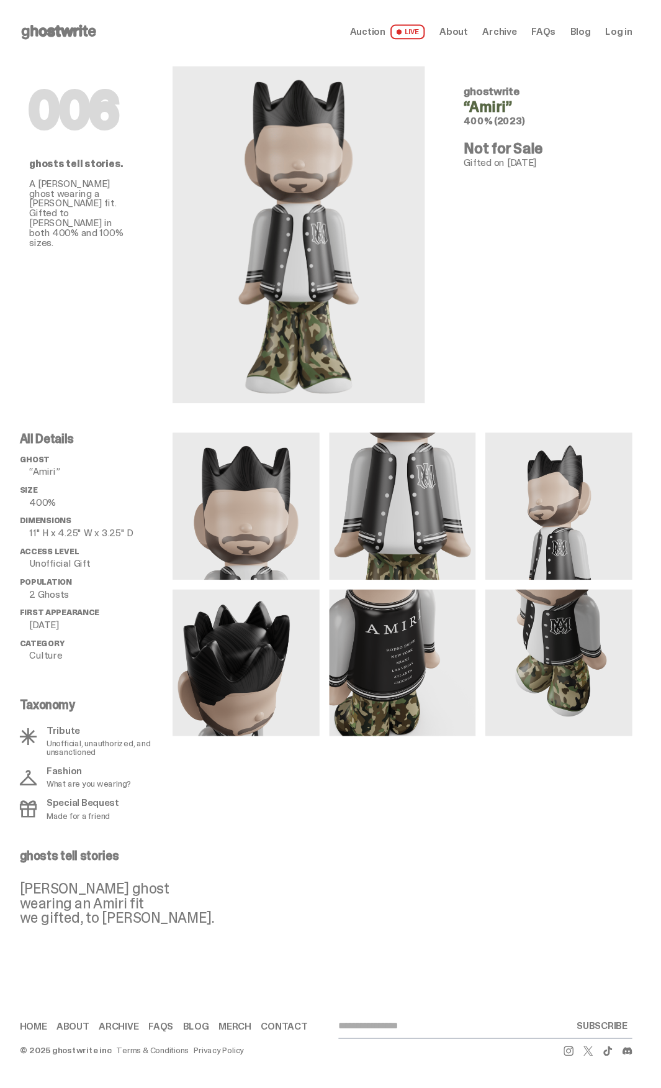
scroll to position [1131, 0]
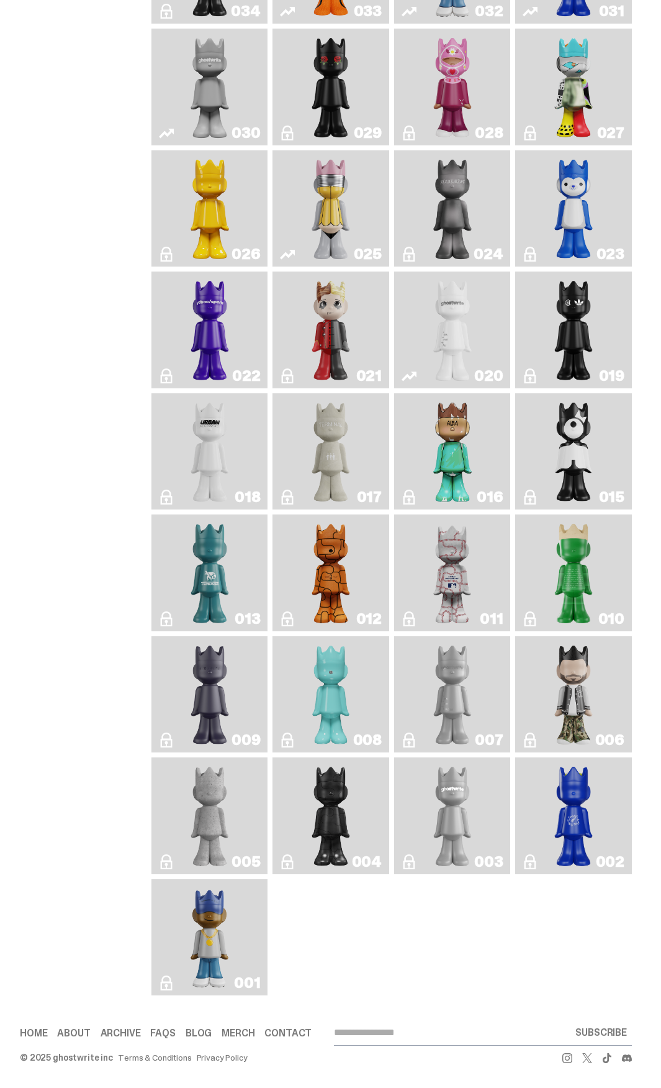
click at [470, 682] on img "ghost repose" at bounding box center [453, 694] width 46 height 107
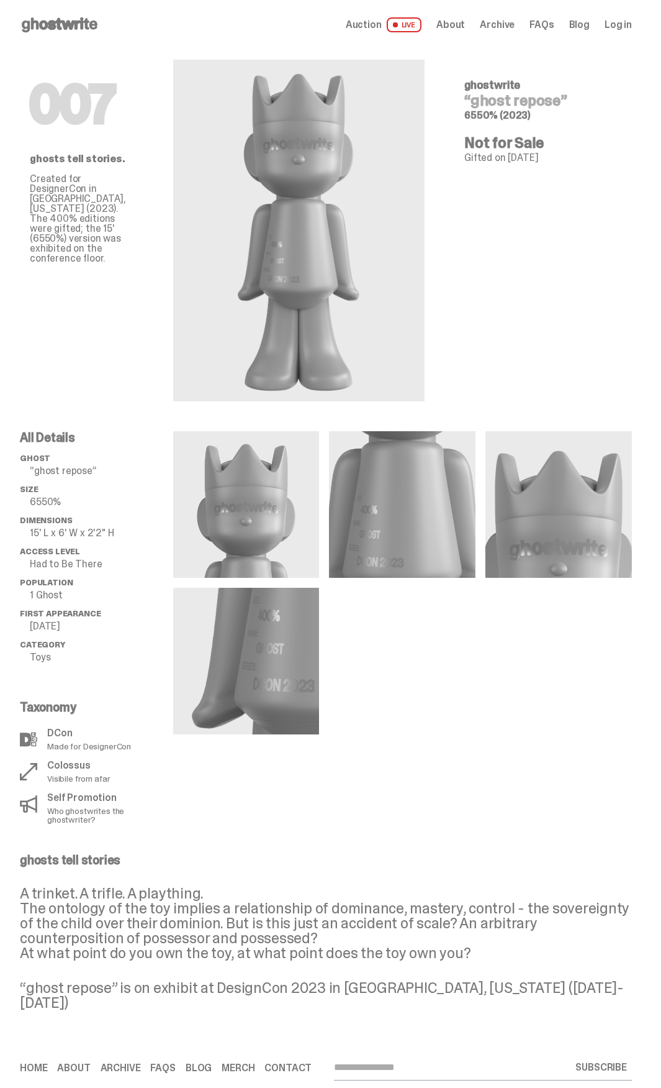
drag, startPoint x: 460, startPoint y: 677, endPoint x: 467, endPoint y: 674, distance: 8.1
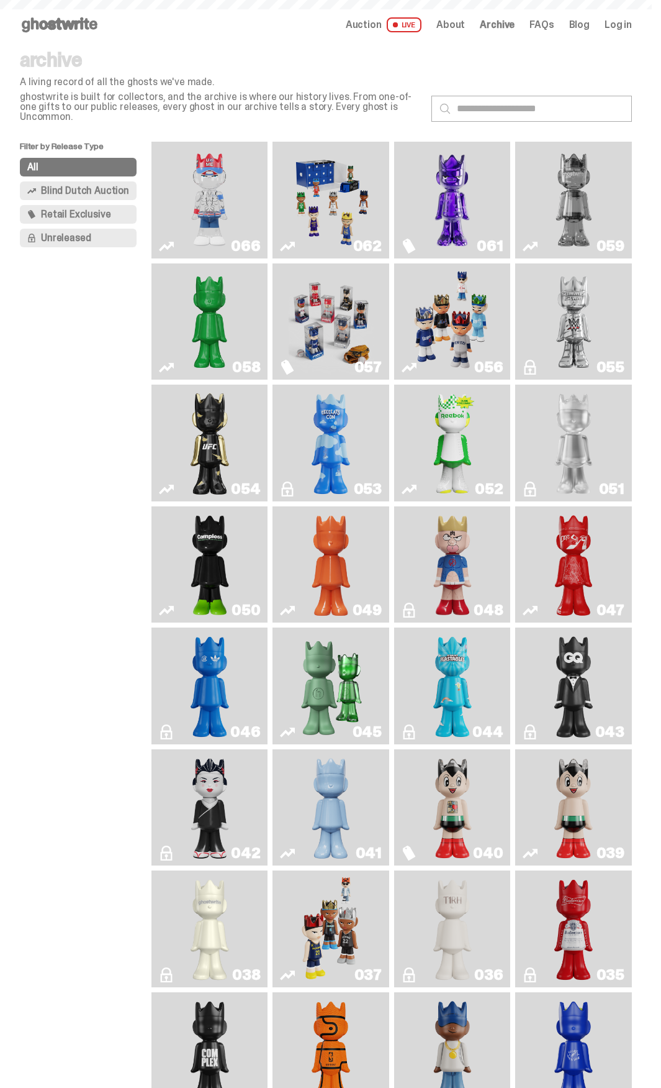
scroll to position [1131, 0]
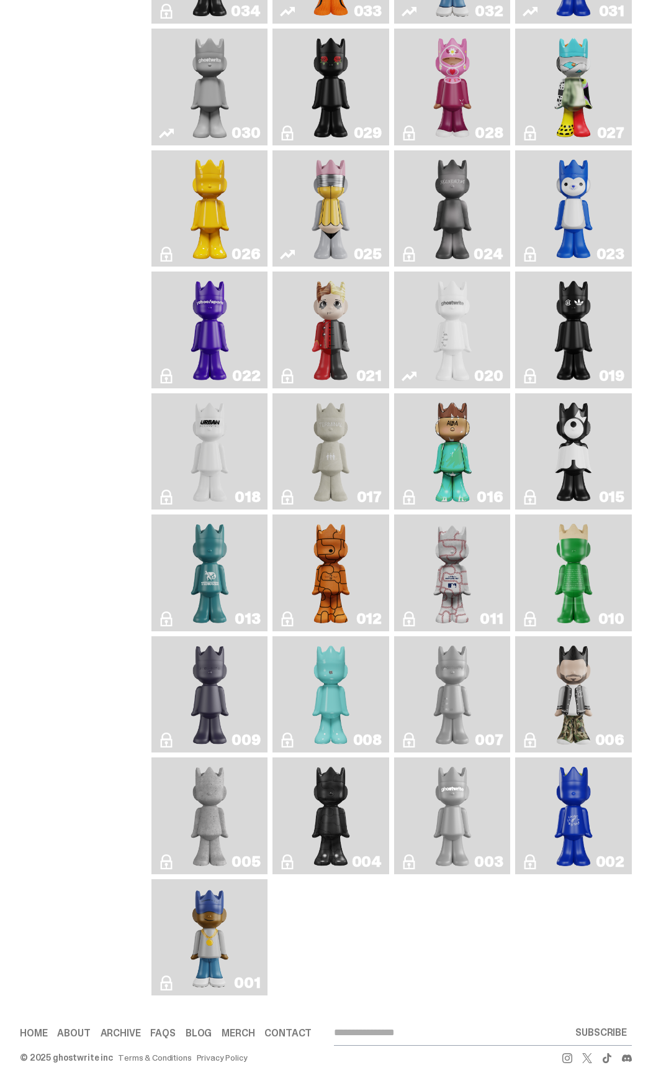
click at [440, 664] on img "ghost repose" at bounding box center [453, 694] width 46 height 107
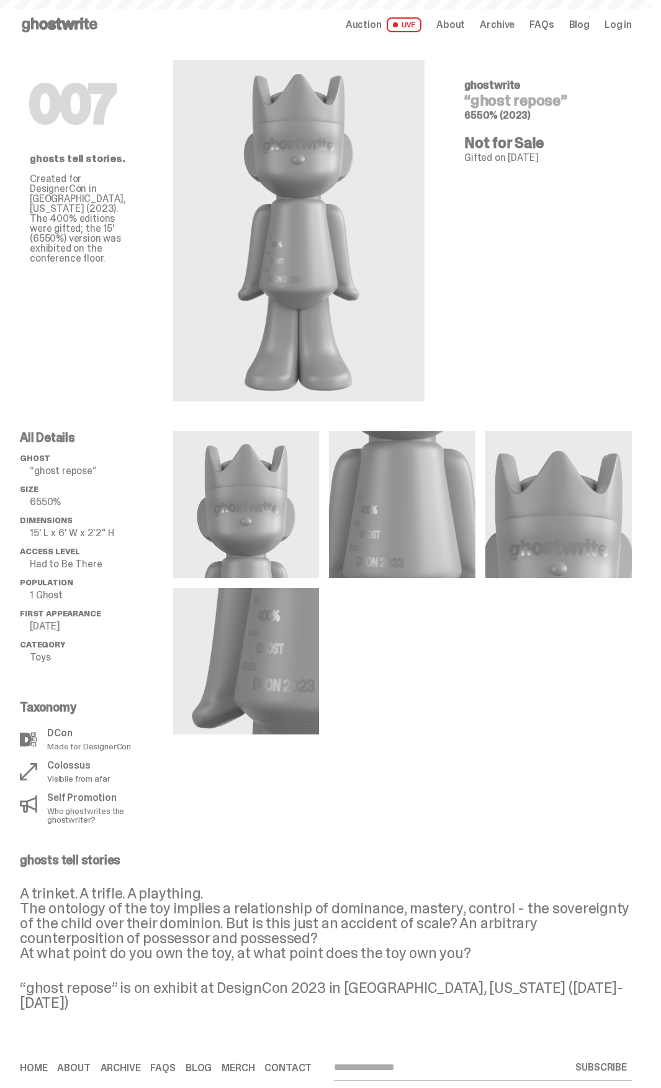
scroll to position [1131, 0]
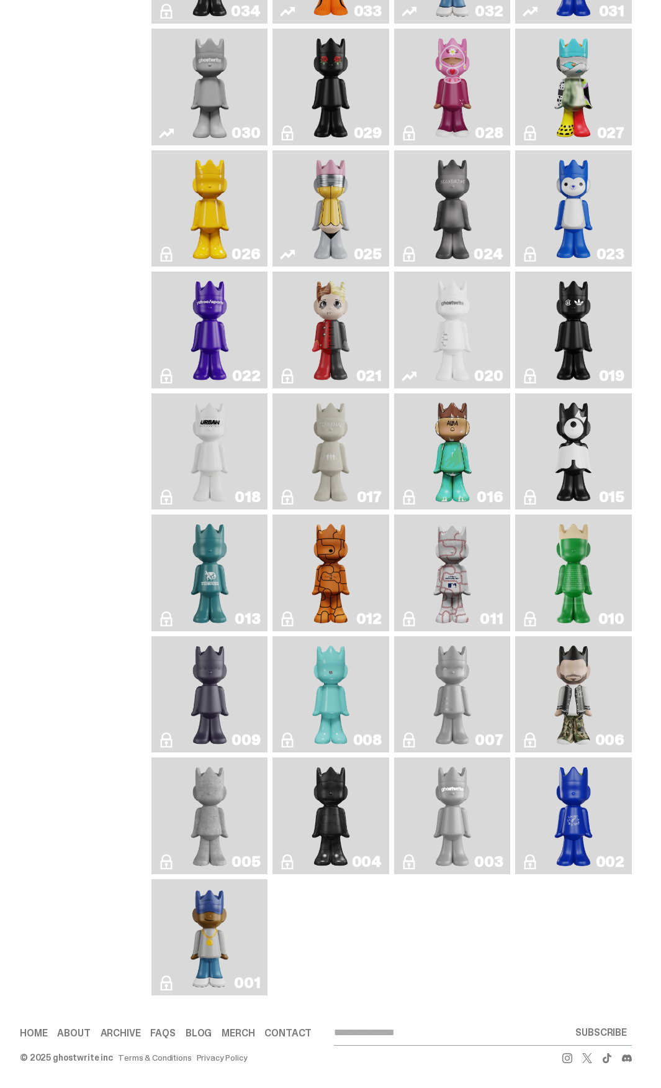
click at [382, 660] on link "008" at bounding box center [331, 694] width 102 height 107
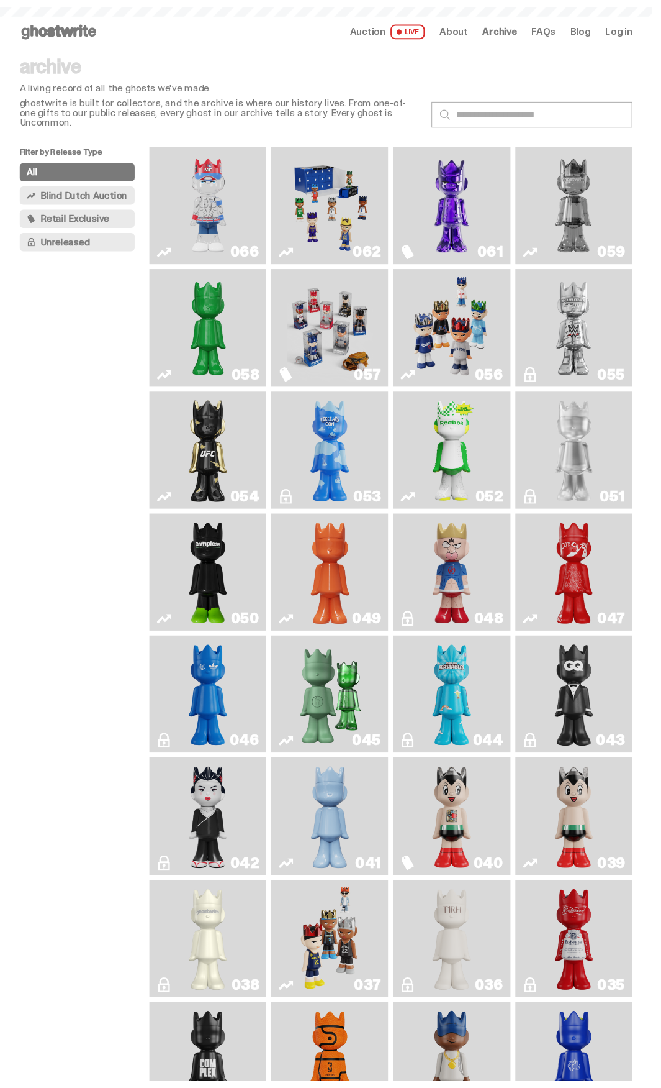
scroll to position [1131, 0]
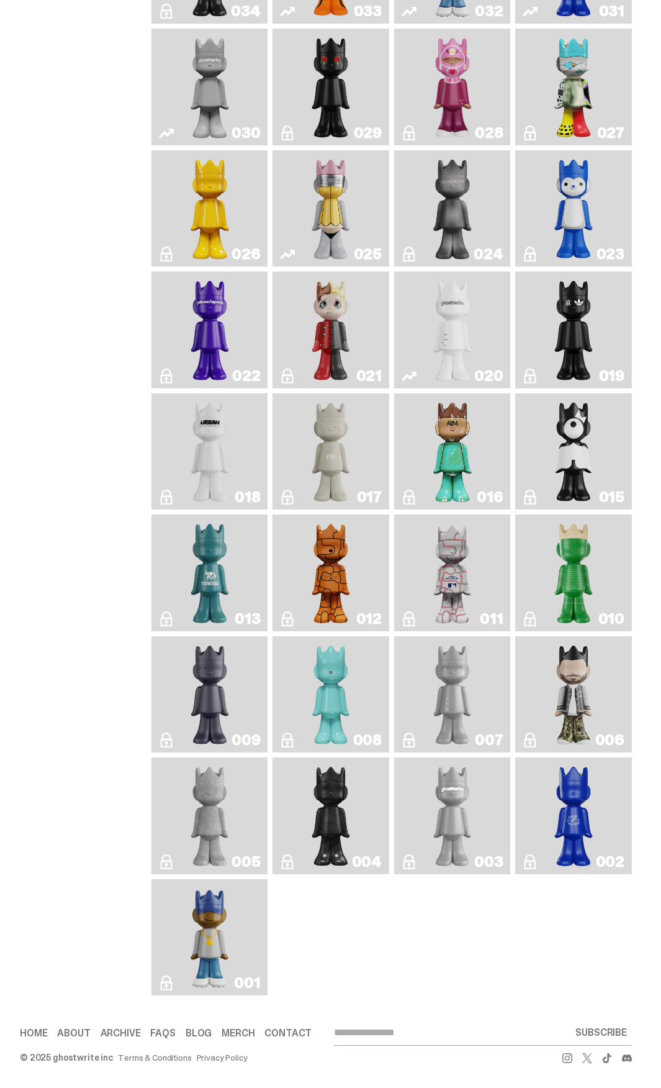
click at [193, 676] on img "Zero Bond" at bounding box center [210, 694] width 46 height 107
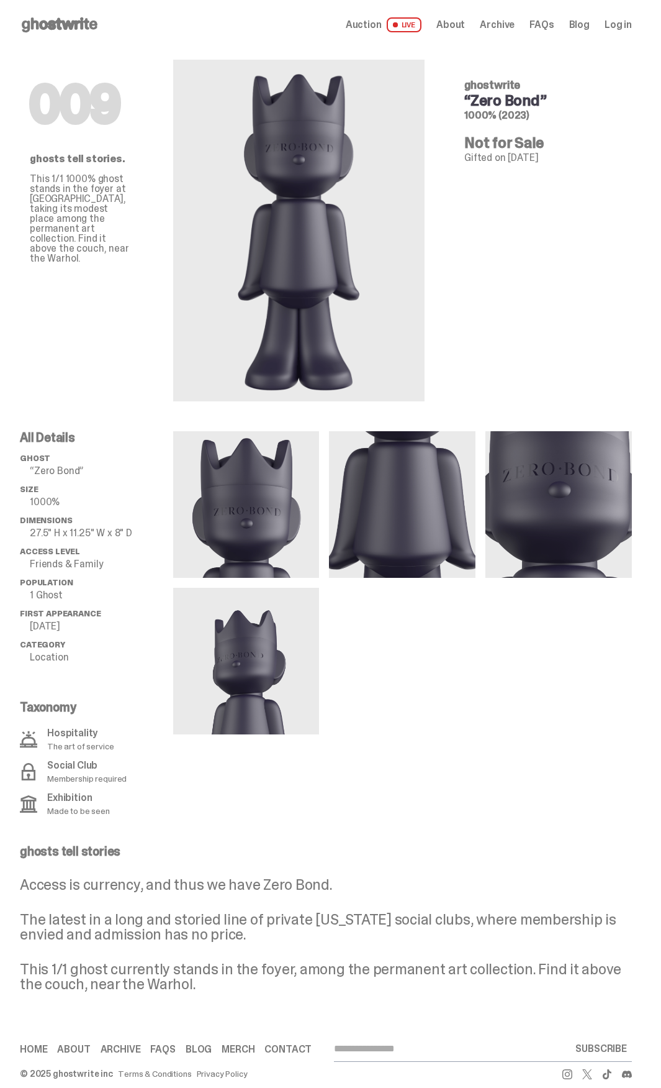
scroll to position [1131, 0]
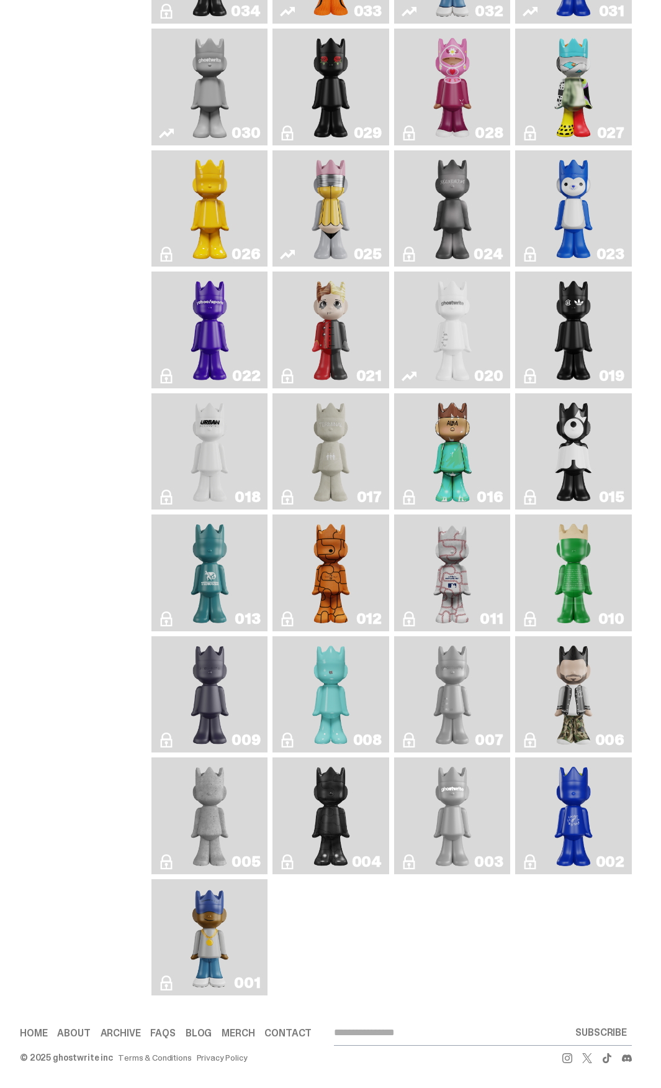
click at [577, 538] on img "JFG" at bounding box center [574, 572] width 46 height 107
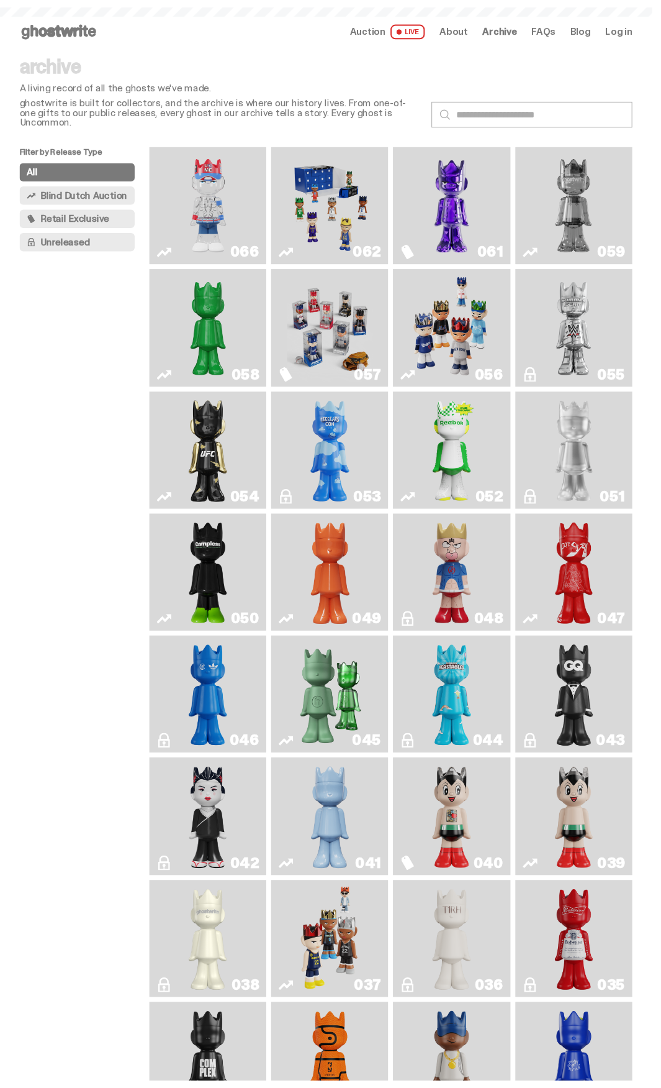
scroll to position [1131, 0]
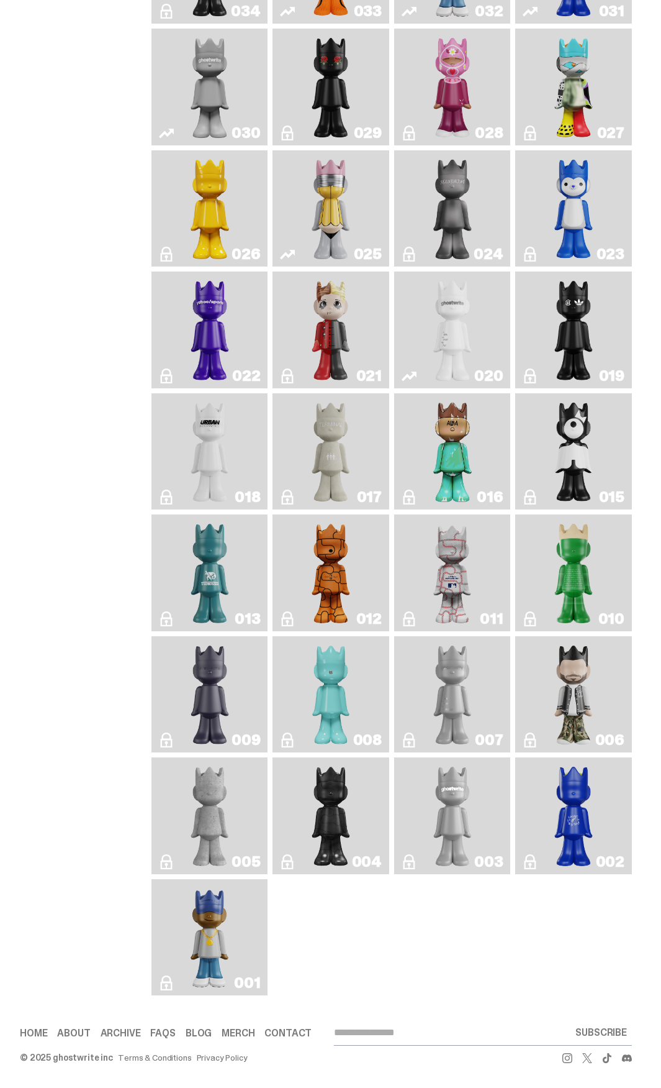
click at [445, 643] on img "ghost repose" at bounding box center [453, 694] width 46 height 107
click at [350, 656] on img "Robin" at bounding box center [331, 694] width 46 height 107
click at [226, 662] on img "Zero Bond" at bounding box center [210, 694] width 46 height 107
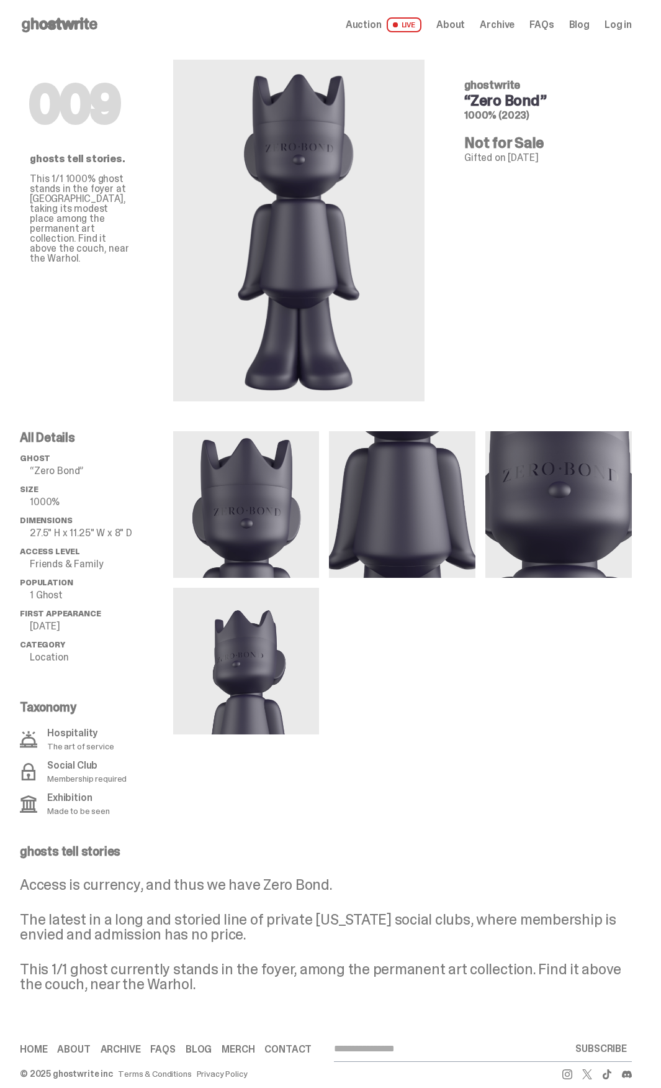
drag, startPoint x: 538, startPoint y: 609, endPoint x: 548, endPoint y: 609, distance: 10.0
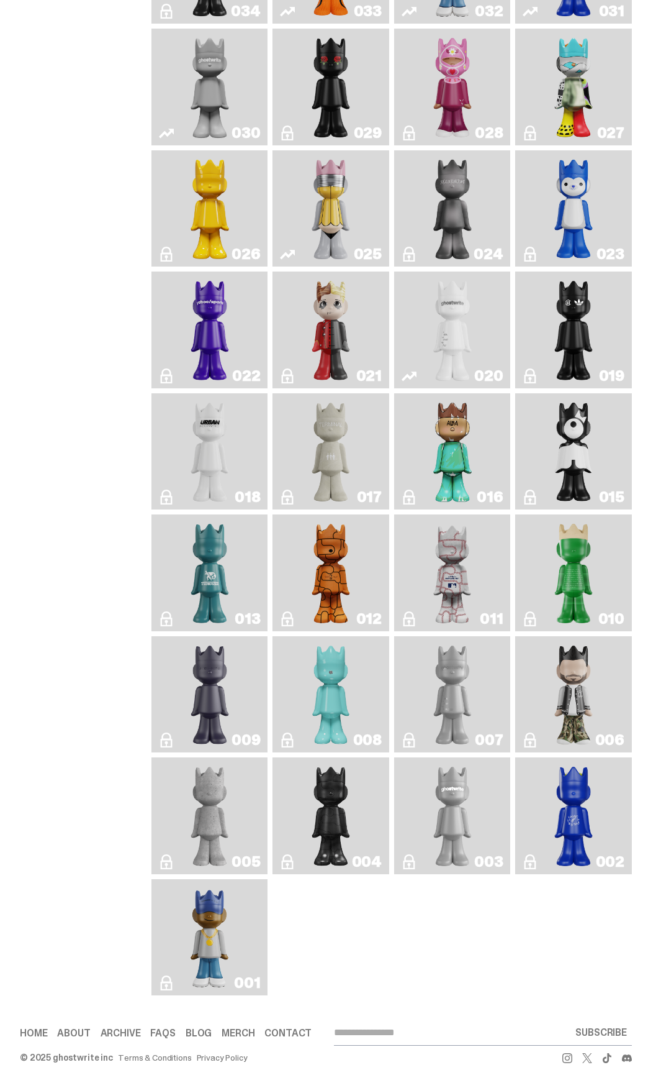
click at [588, 545] on img "JFG" at bounding box center [574, 572] width 46 height 107
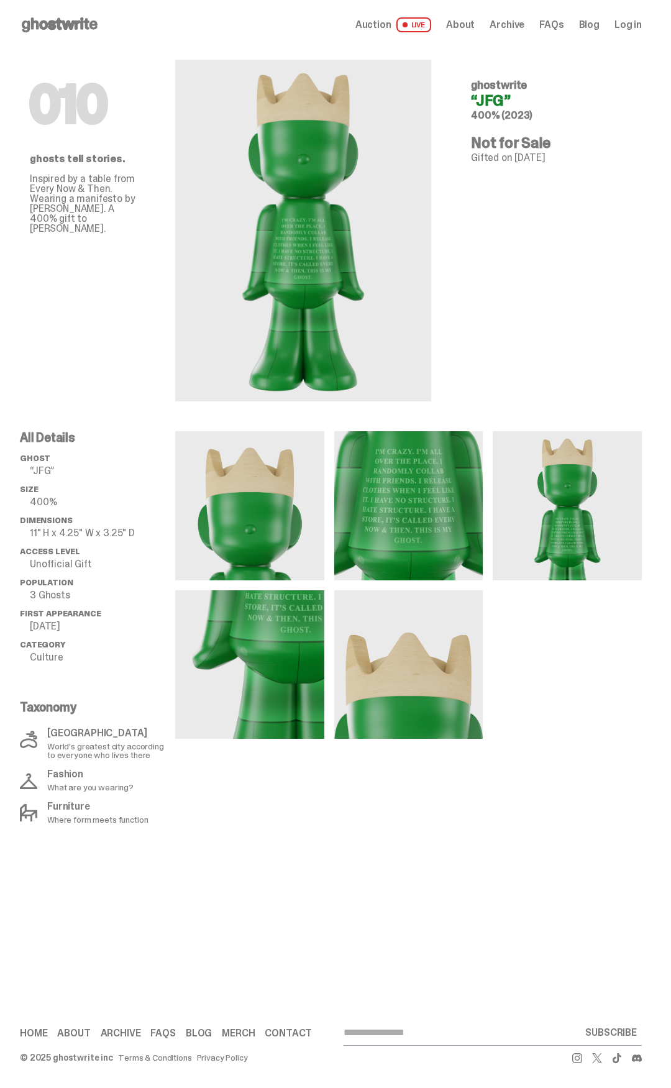
drag, startPoint x: 576, startPoint y: 548, endPoint x: 554, endPoint y: 552, distance: 22.6
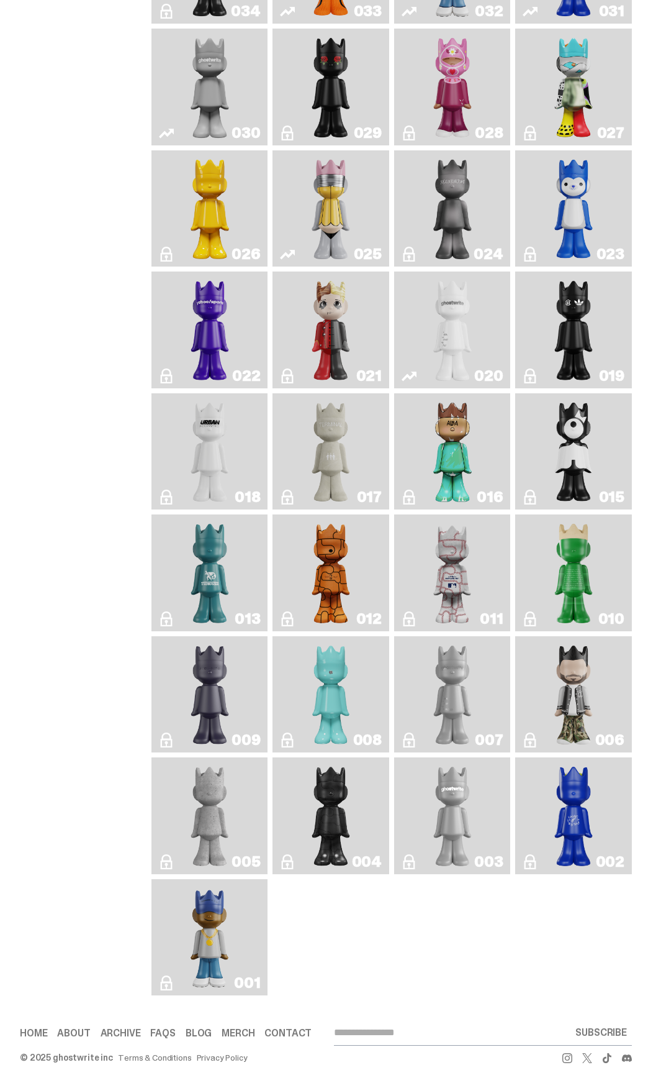
click at [440, 544] on img "Baseball" at bounding box center [452, 572] width 45 height 107
click at [352, 550] on img "Basketball" at bounding box center [331, 572] width 46 height 107
click at [187, 555] on img "Trash" at bounding box center [210, 572] width 46 height 107
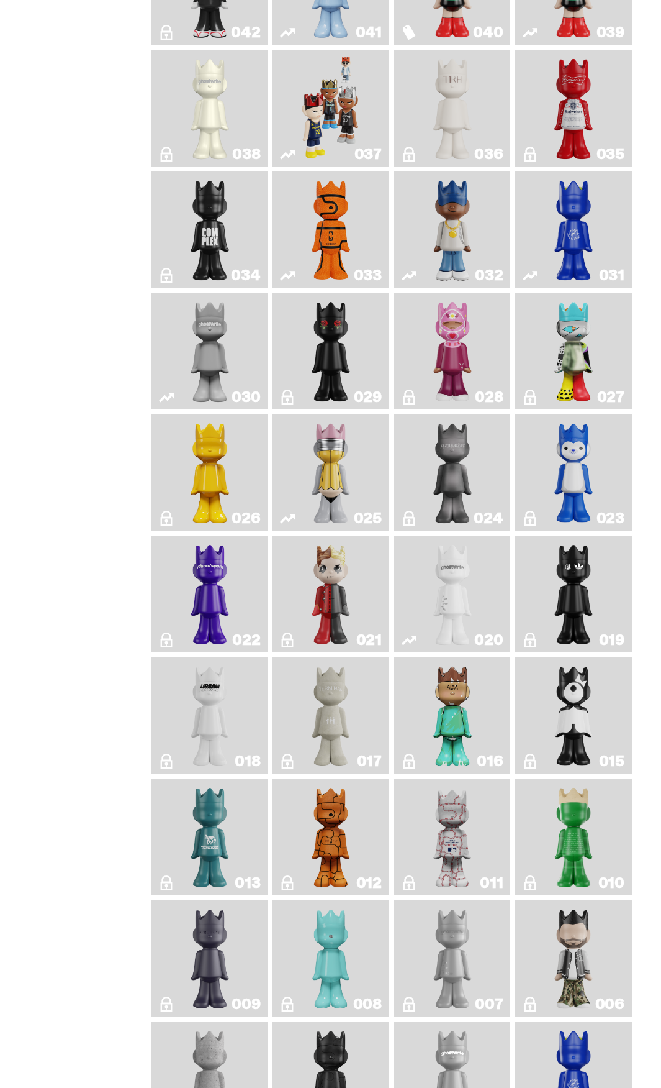
click at [345, 124] on img "Game Face (2024)" at bounding box center [331, 108] width 60 height 107
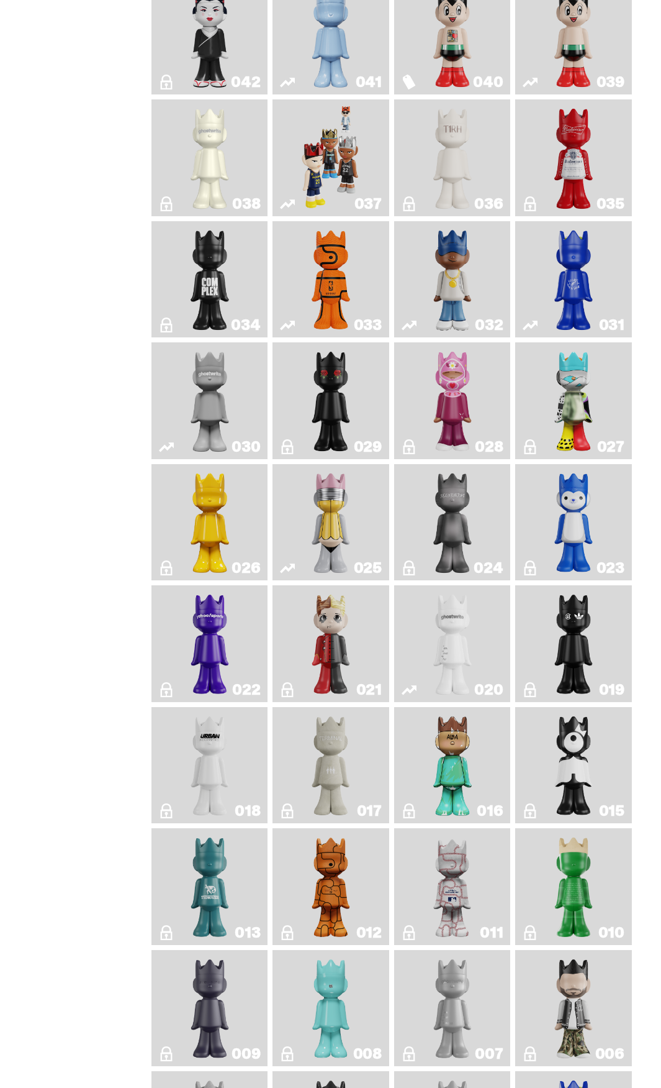
scroll to position [758, 0]
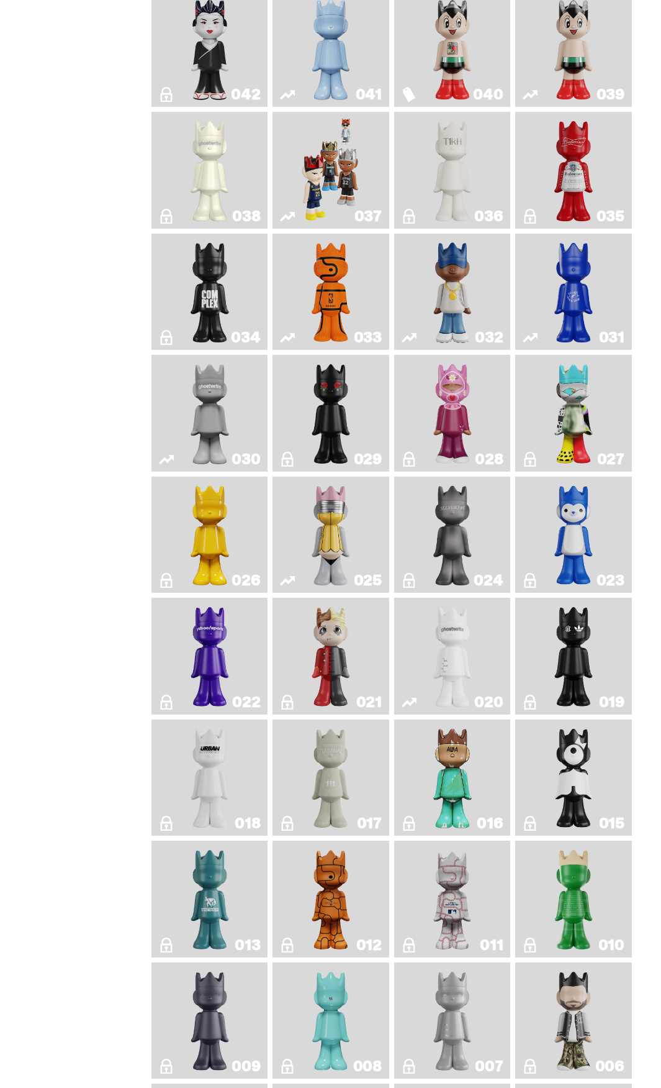
click at [358, 275] on link "033" at bounding box center [331, 291] width 102 height 107
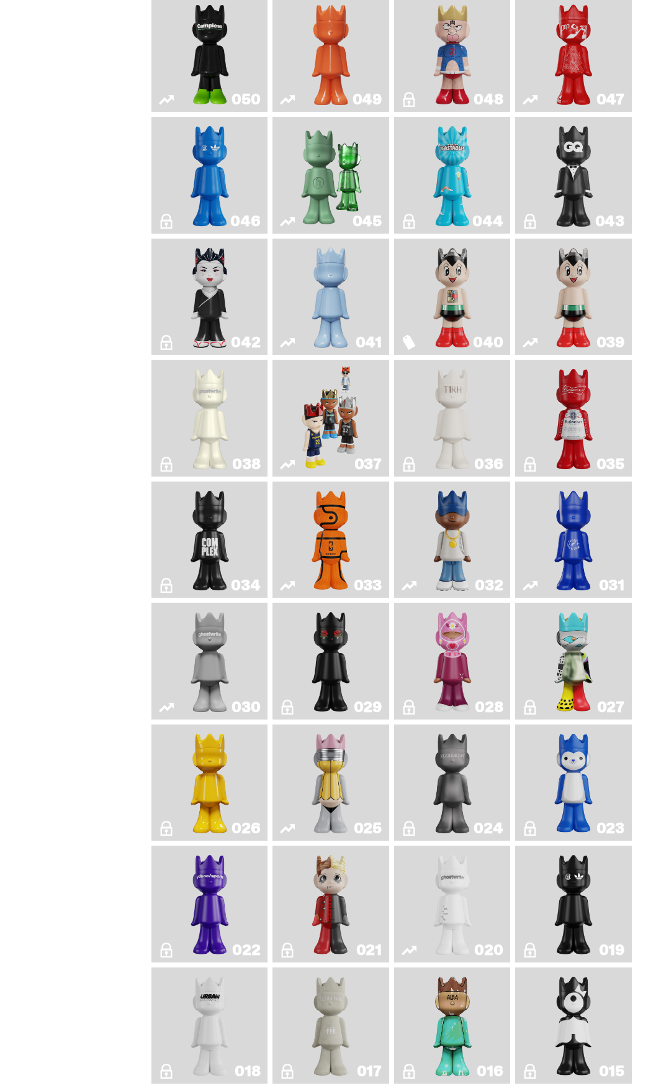
scroll to position [510, 0]
click at [566, 276] on img "Astro Boy" at bounding box center [574, 297] width 46 height 107
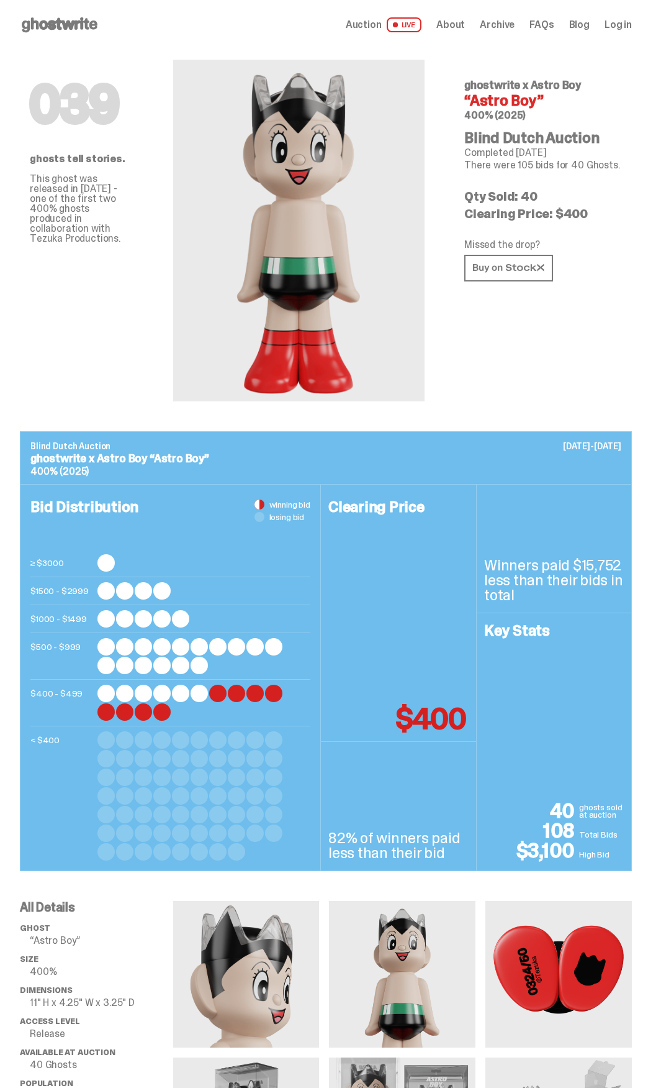
scroll to position [510, 0]
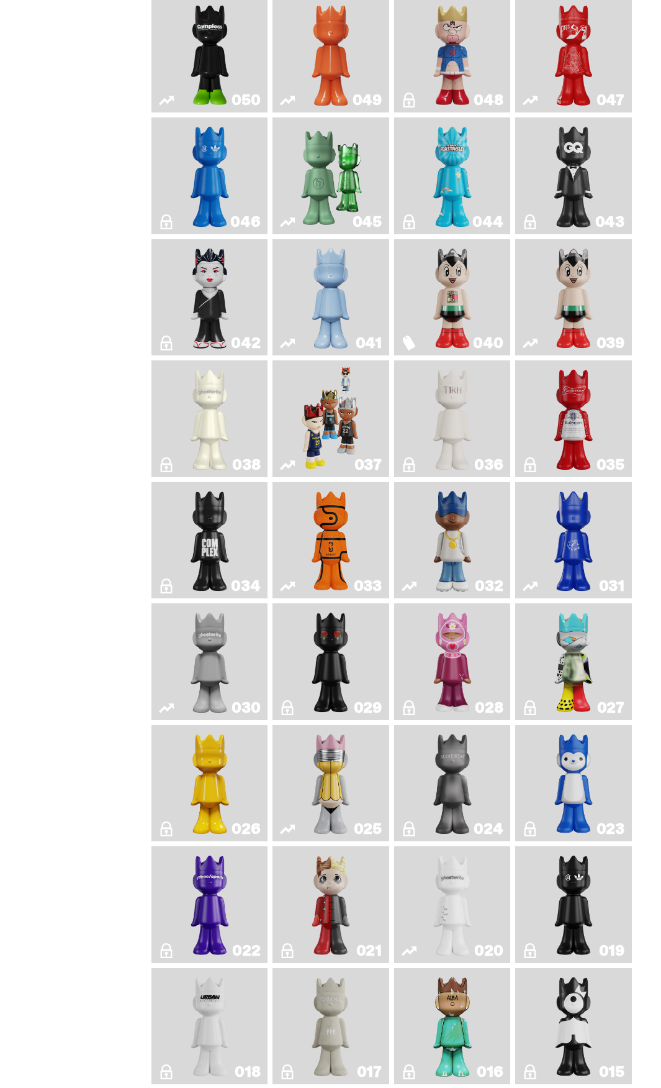
click at [476, 274] on img "Astro Boy (Heart)" at bounding box center [453, 297] width 46 height 107
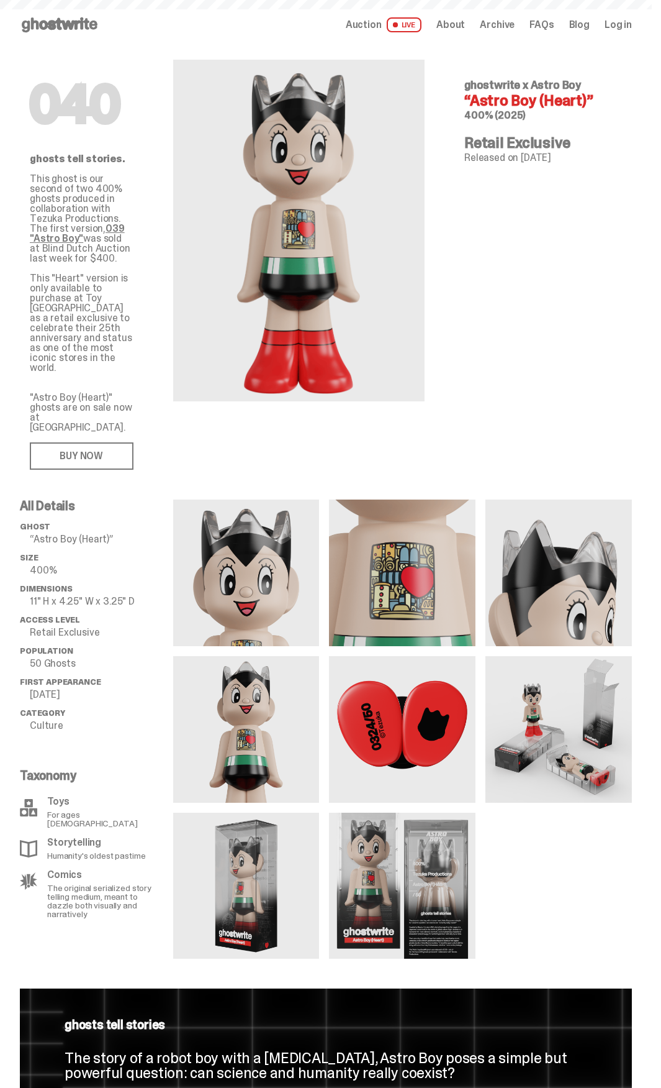
scroll to position [510, 0]
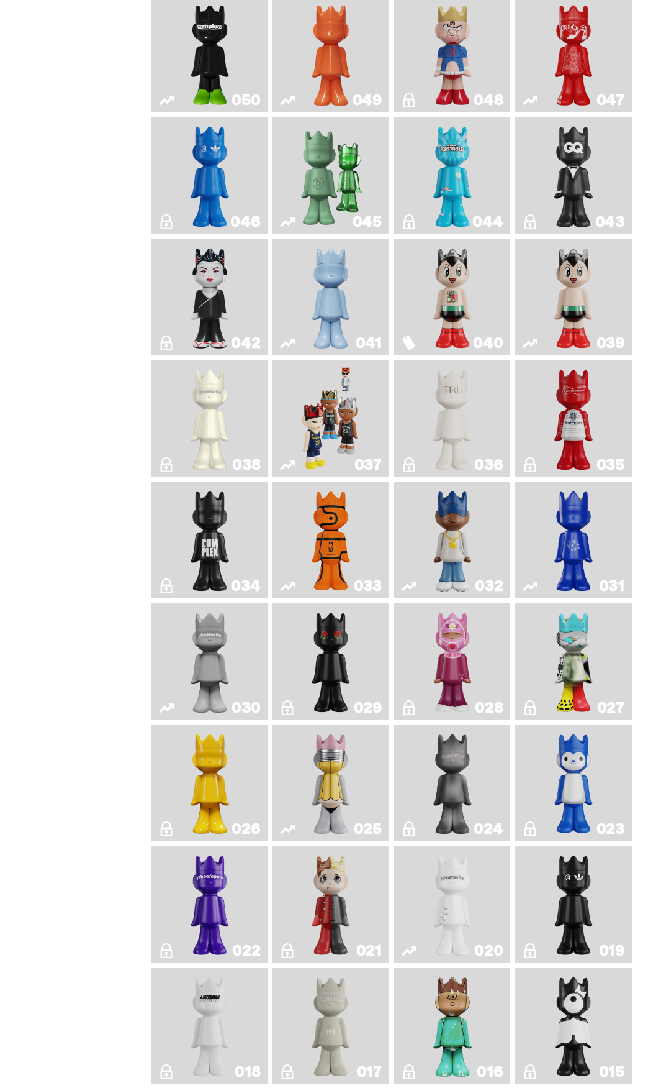
click at [329, 281] on img "Schrödinger's ghost: Winter Blue" at bounding box center [331, 297] width 46 height 107
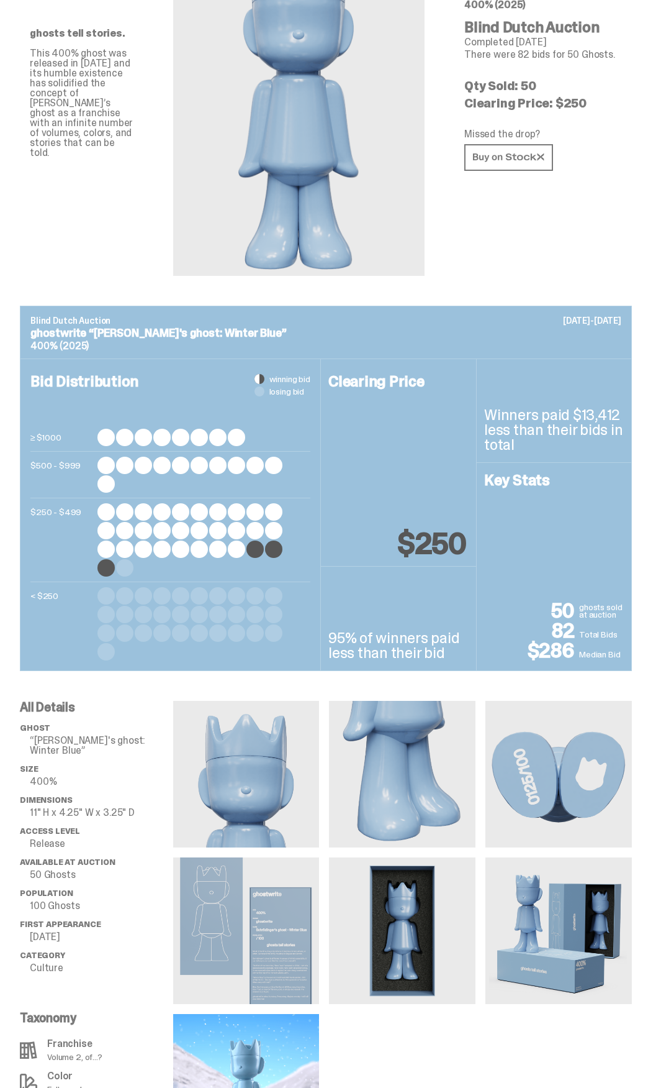
scroll to position [311, 0]
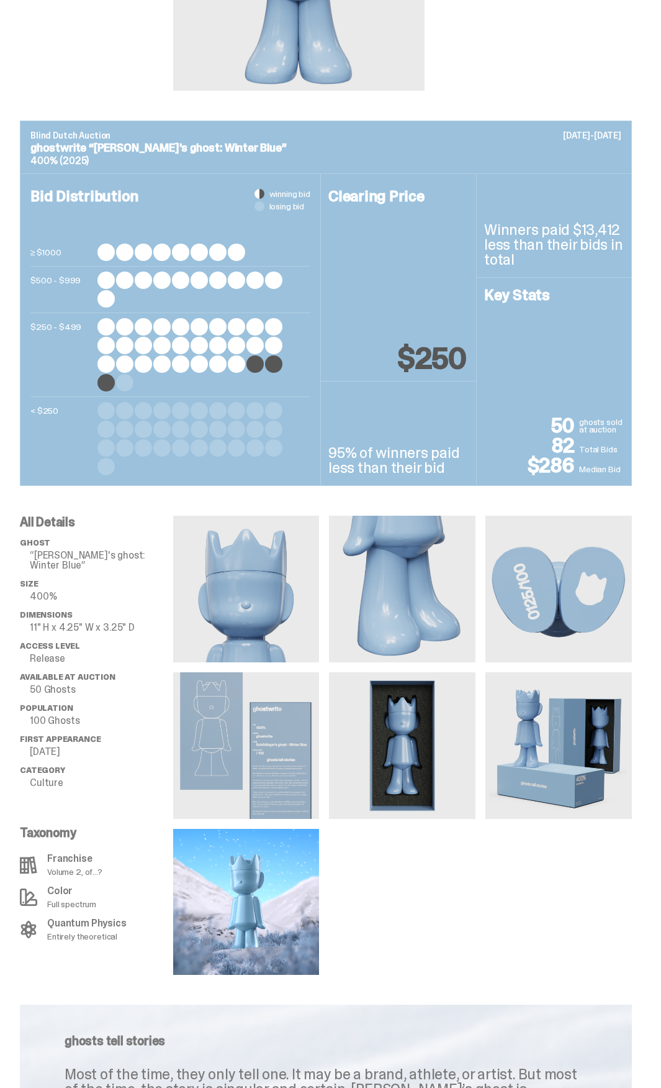
scroll to position [510, 0]
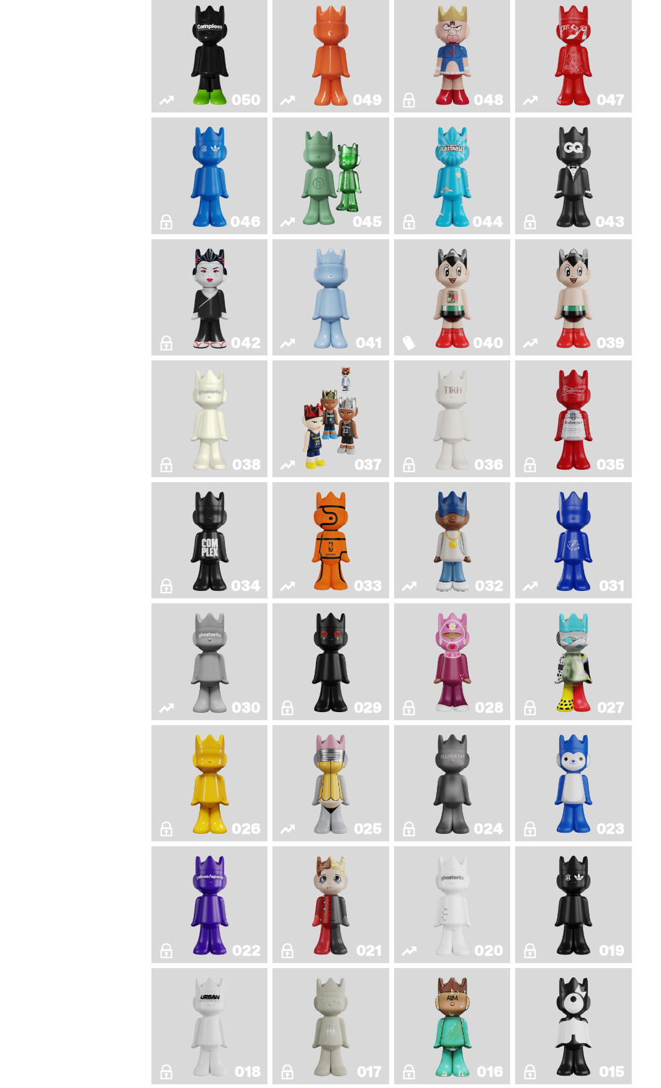
click at [450, 156] on img "Feastables" at bounding box center [453, 175] width 46 height 107
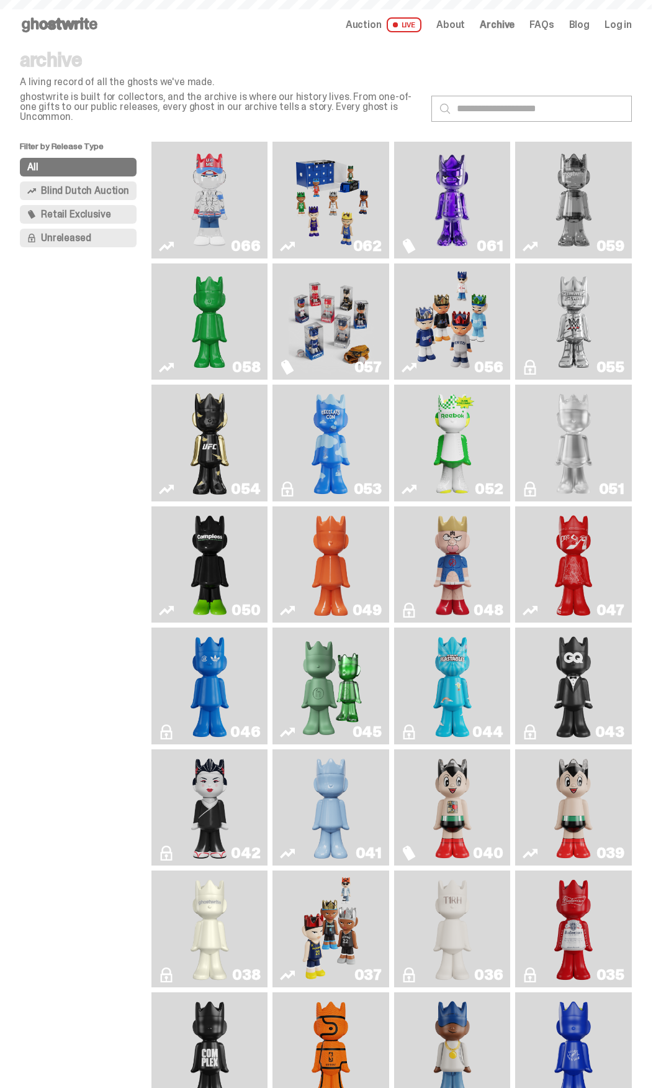
scroll to position [510, 0]
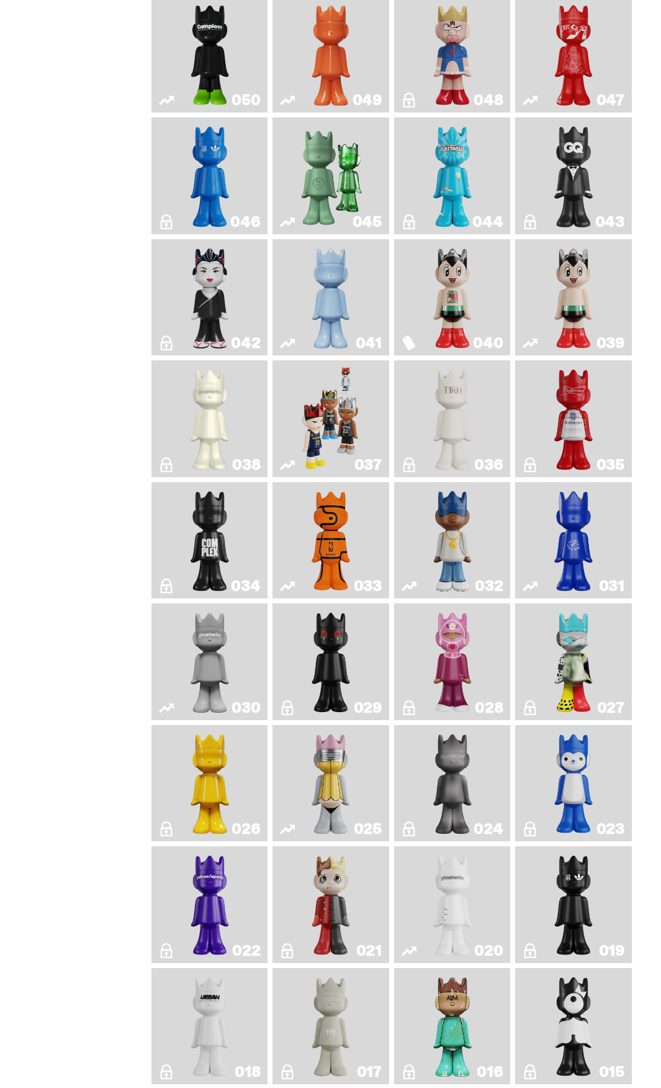
click at [314, 171] on img "Present" at bounding box center [330, 175] width 73 height 107
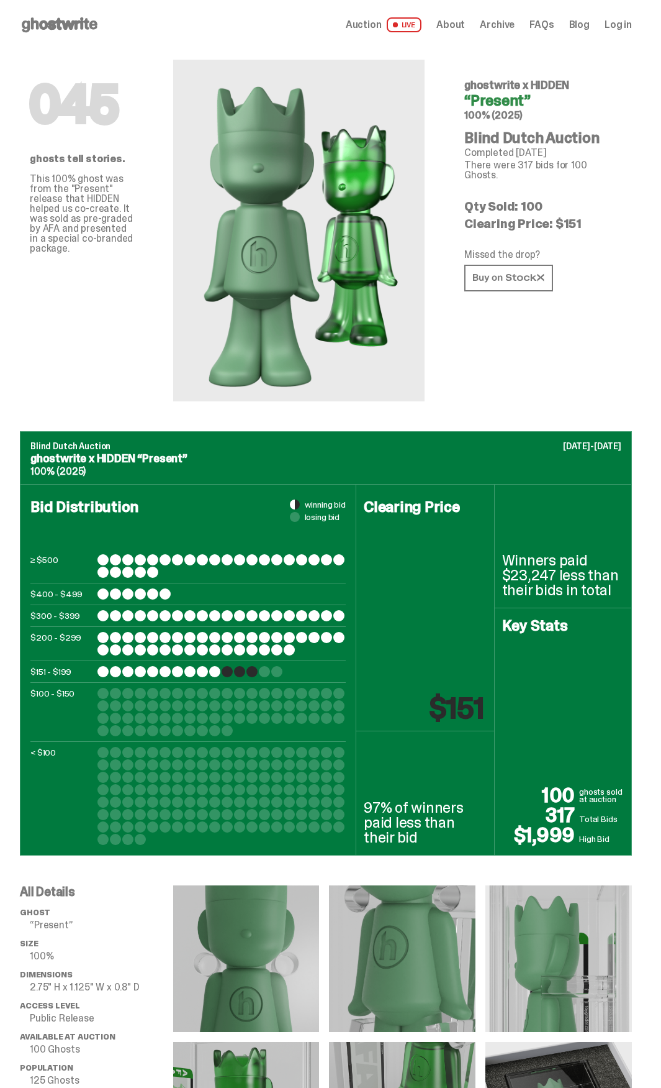
drag, startPoint x: 444, startPoint y: 469, endPoint x: 451, endPoint y: 465, distance: 7.8
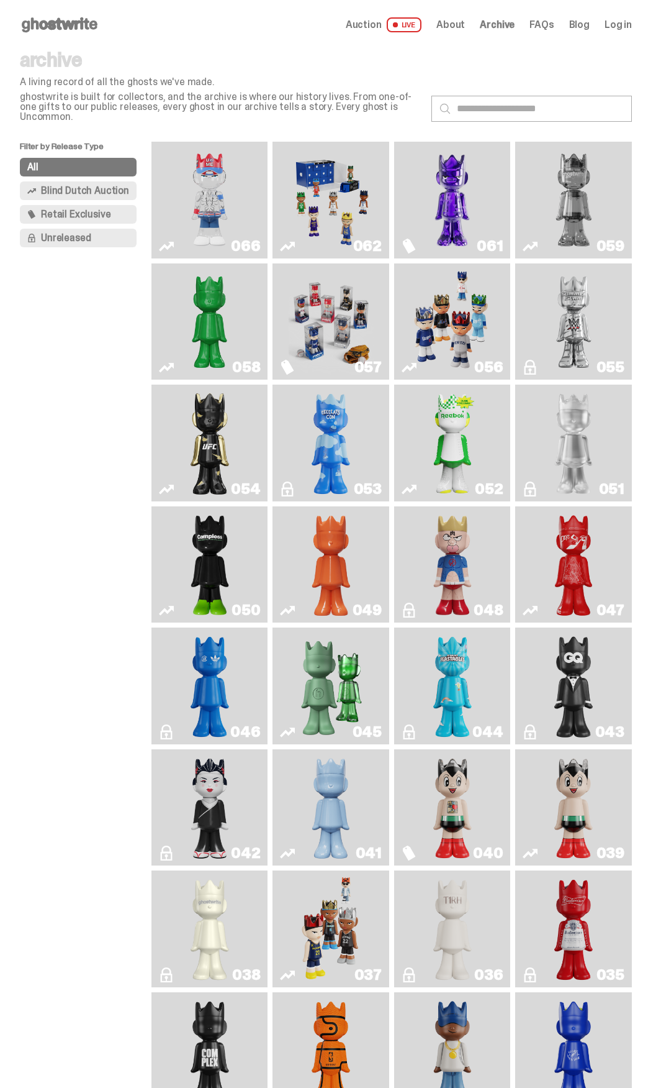
click at [473, 284] on img "Game Face (2025)" at bounding box center [452, 321] width 85 height 107
click at [335, 282] on img "Game Face (2025)" at bounding box center [331, 321] width 85 height 107
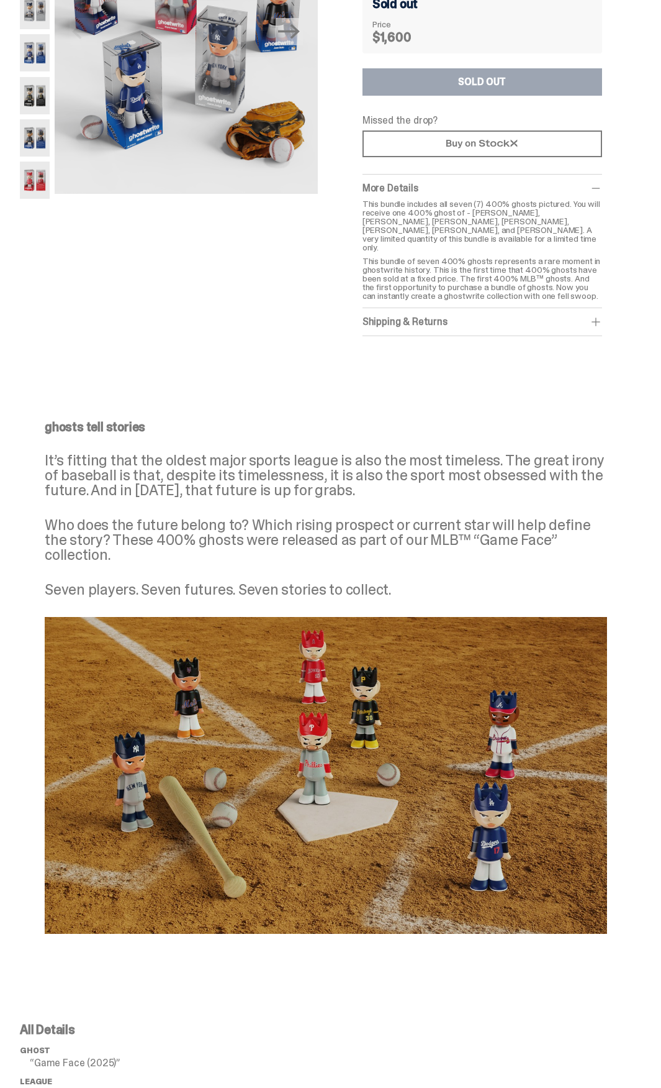
scroll to position [186, 0]
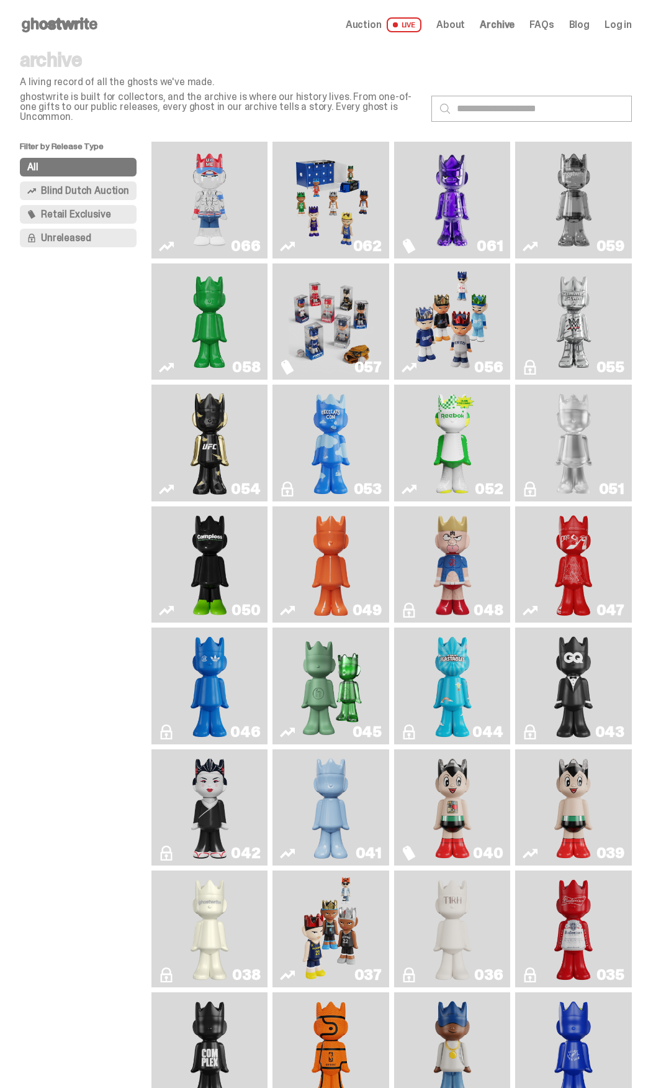
click at [219, 156] on img "You Can't See Me" at bounding box center [209, 200] width 85 height 107
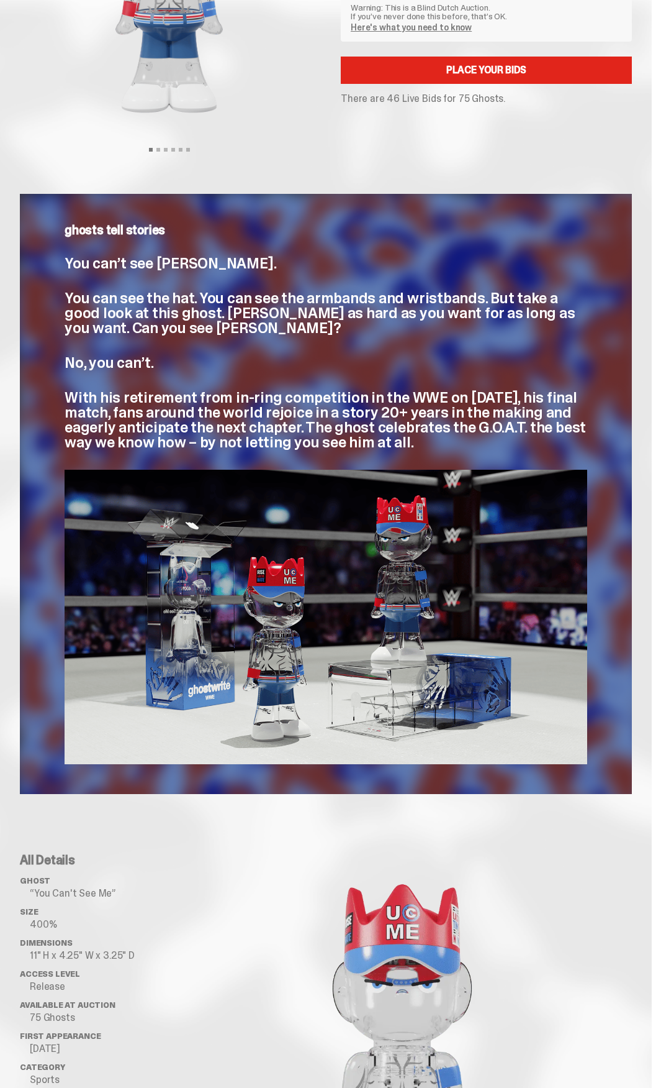
scroll to position [248, 0]
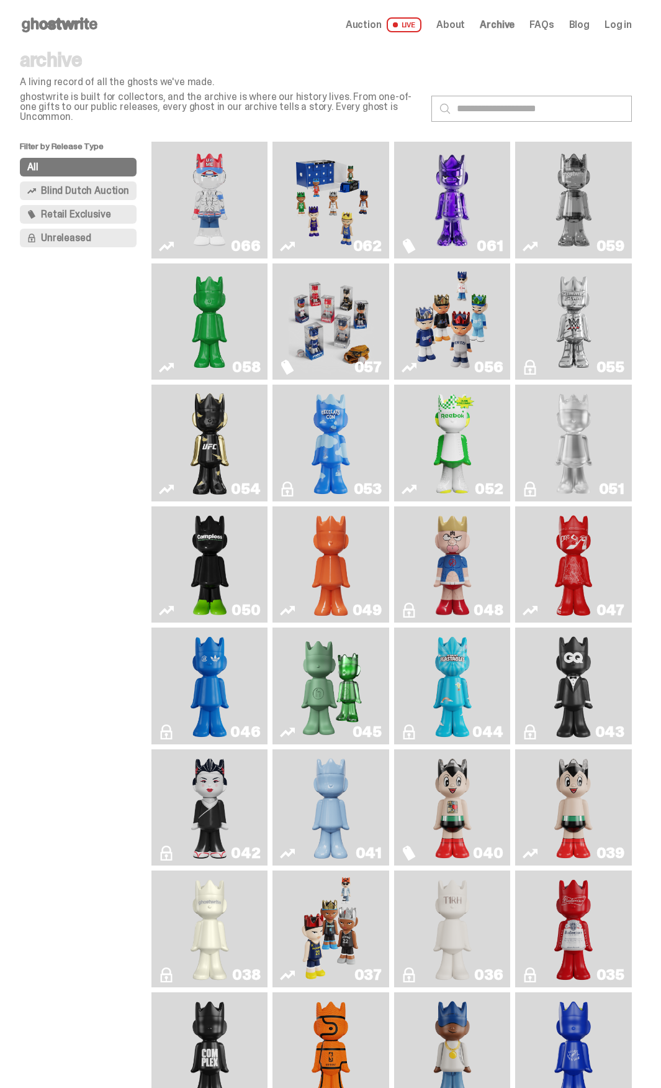
click at [604, 296] on img "I Was There SummerSlam" at bounding box center [574, 321] width 85 height 107
click at [209, 409] on img "Ruby" at bounding box center [210, 442] width 46 height 107
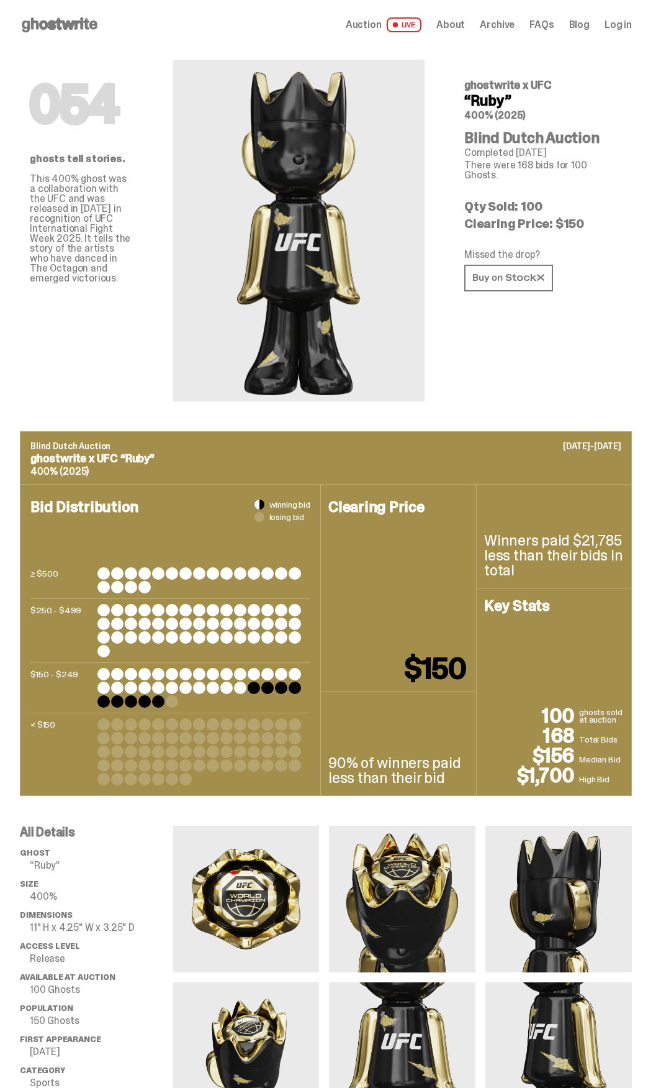
drag, startPoint x: 435, startPoint y: 356, endPoint x: 431, endPoint y: 345, distance: 12.6
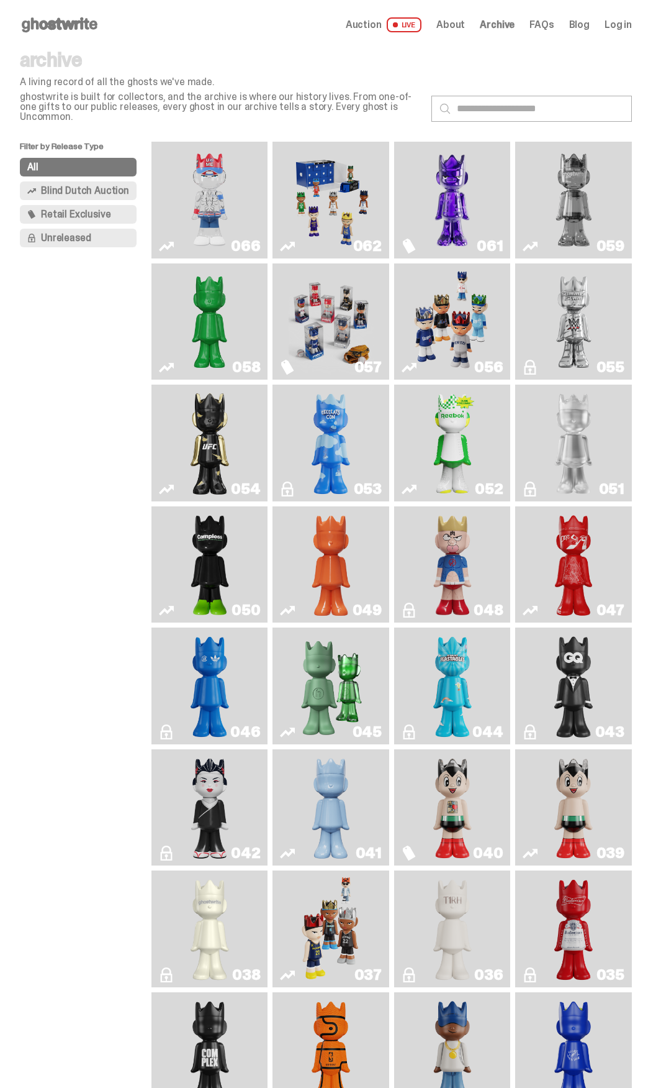
click at [227, 175] on img "You Can't See Me" at bounding box center [209, 200] width 85 height 107
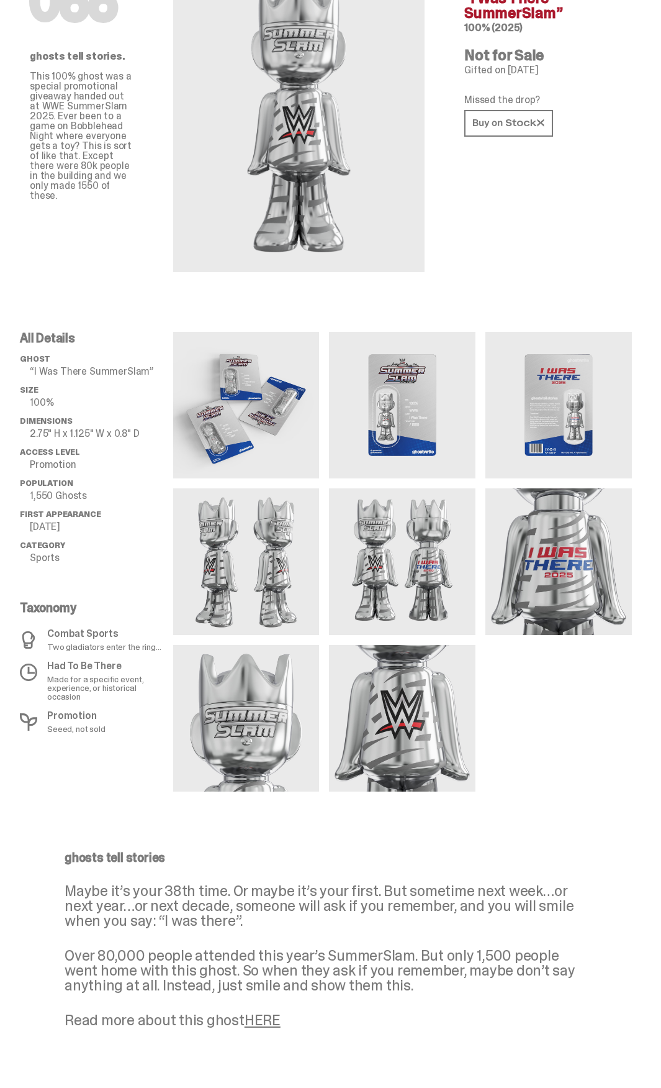
scroll to position [102, 0]
click at [520, 127] on icon at bounding box center [508, 123] width 71 height 9
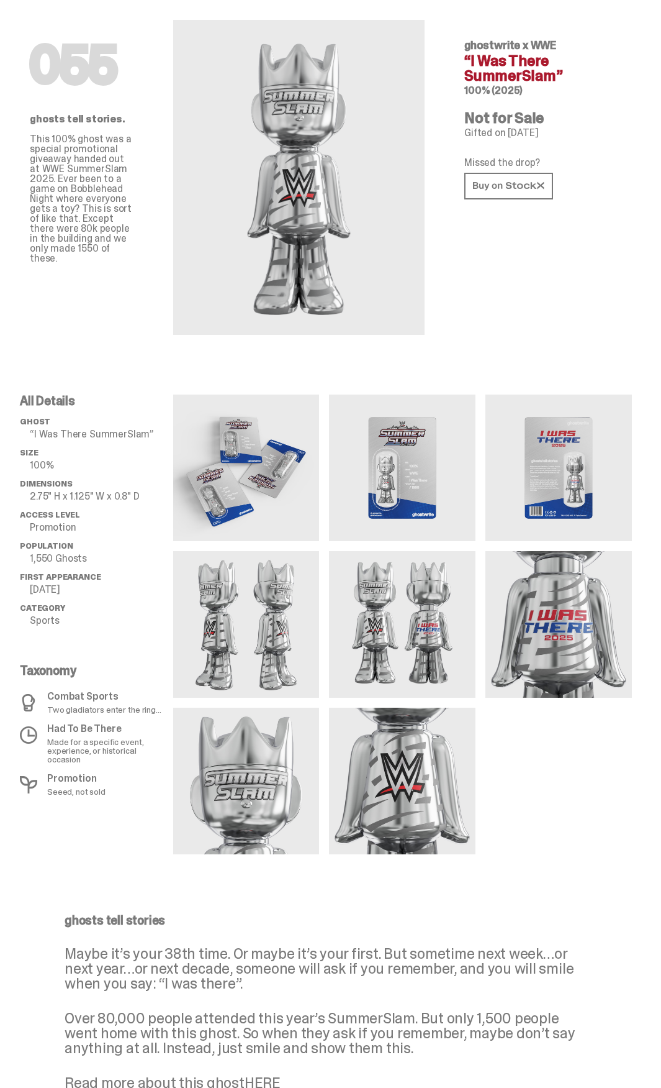
scroll to position [0, 0]
